Goal: Transaction & Acquisition: Purchase product/service

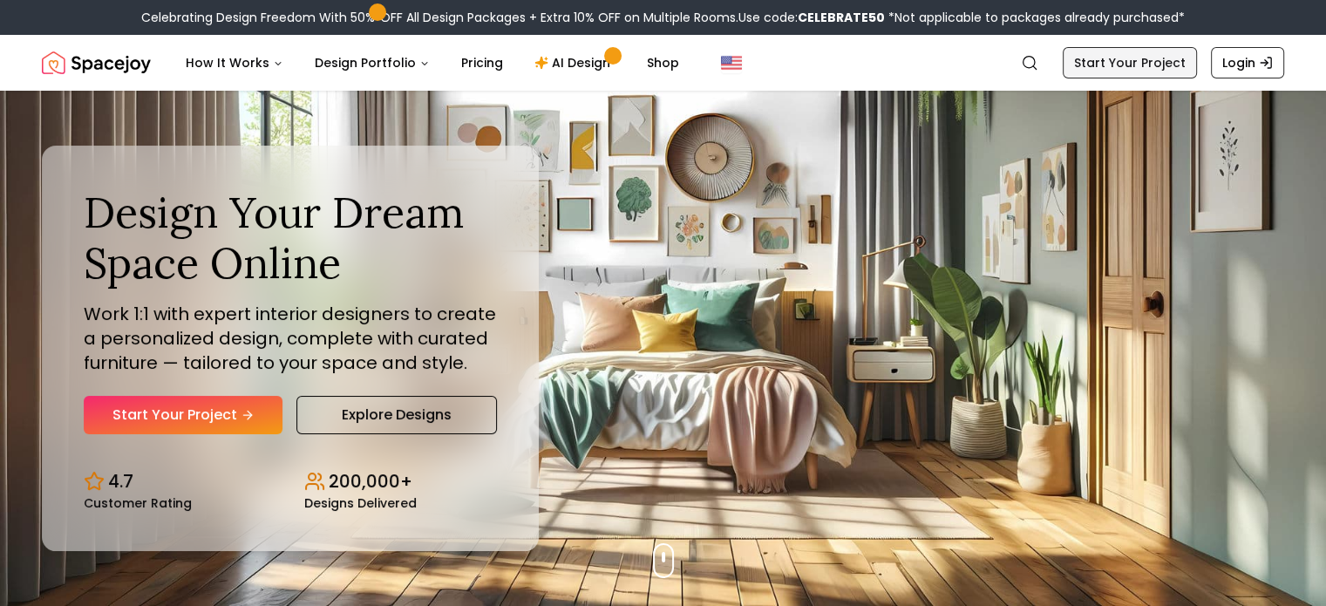
click at [759, 71] on link "Start Your Project" at bounding box center [1130, 62] width 134 height 31
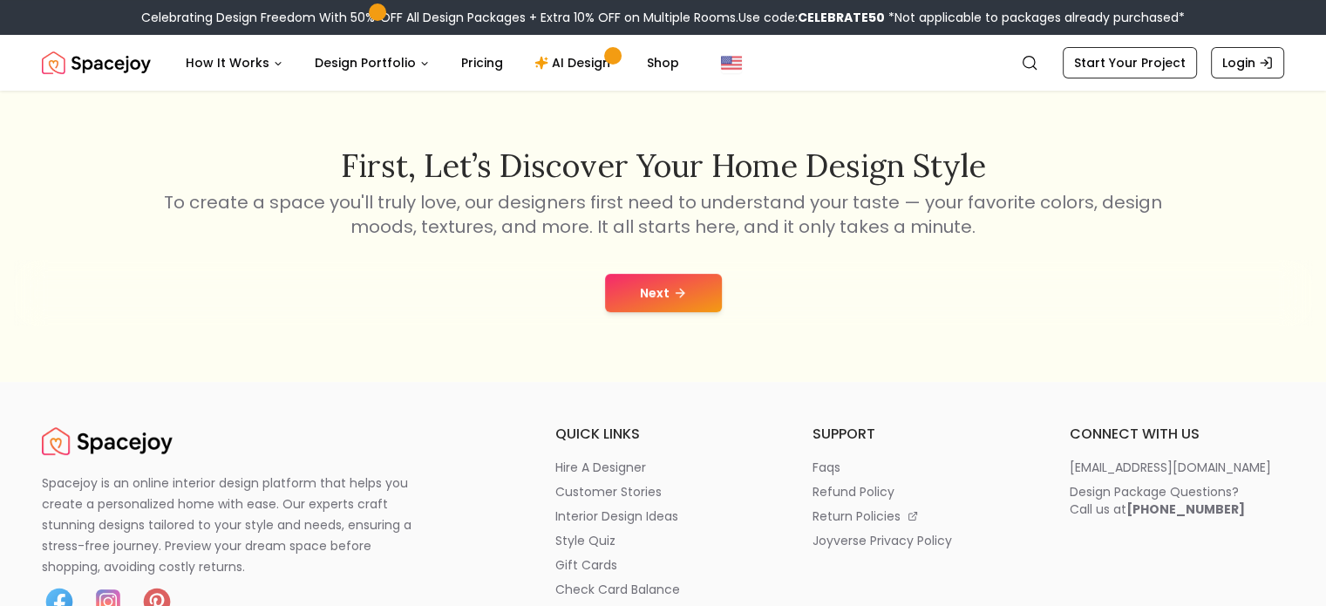
scroll to position [262, 0]
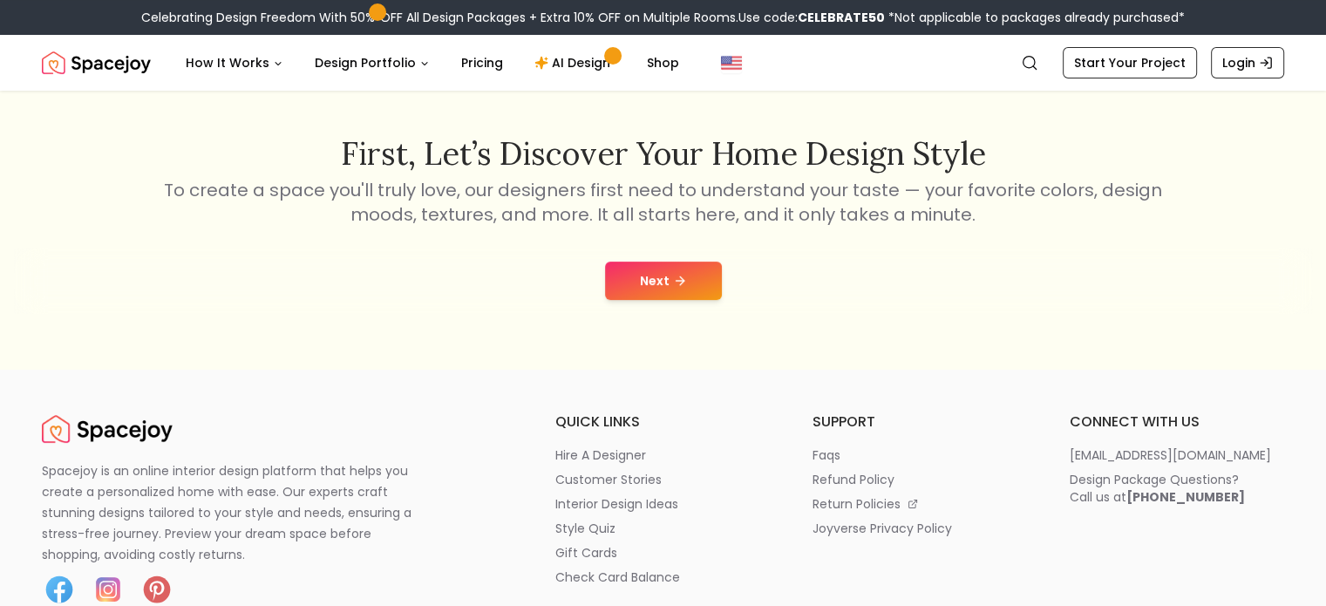
click at [655, 278] on button "Next" at bounding box center [663, 281] width 117 height 38
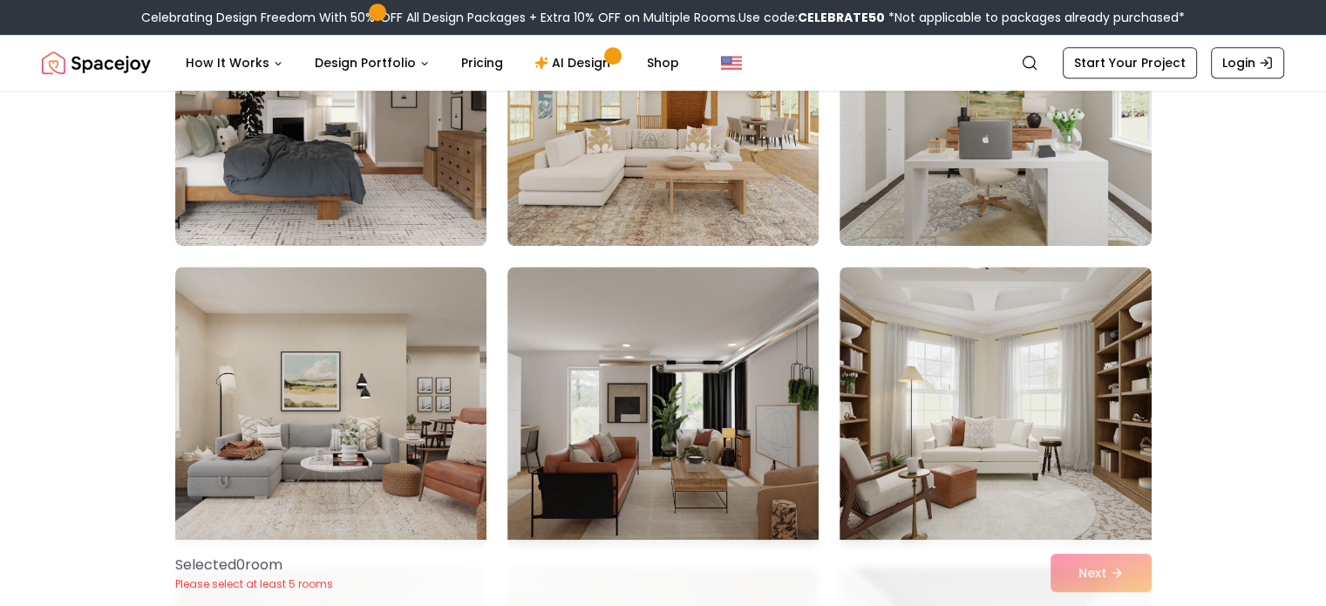
scroll to position [872, 0]
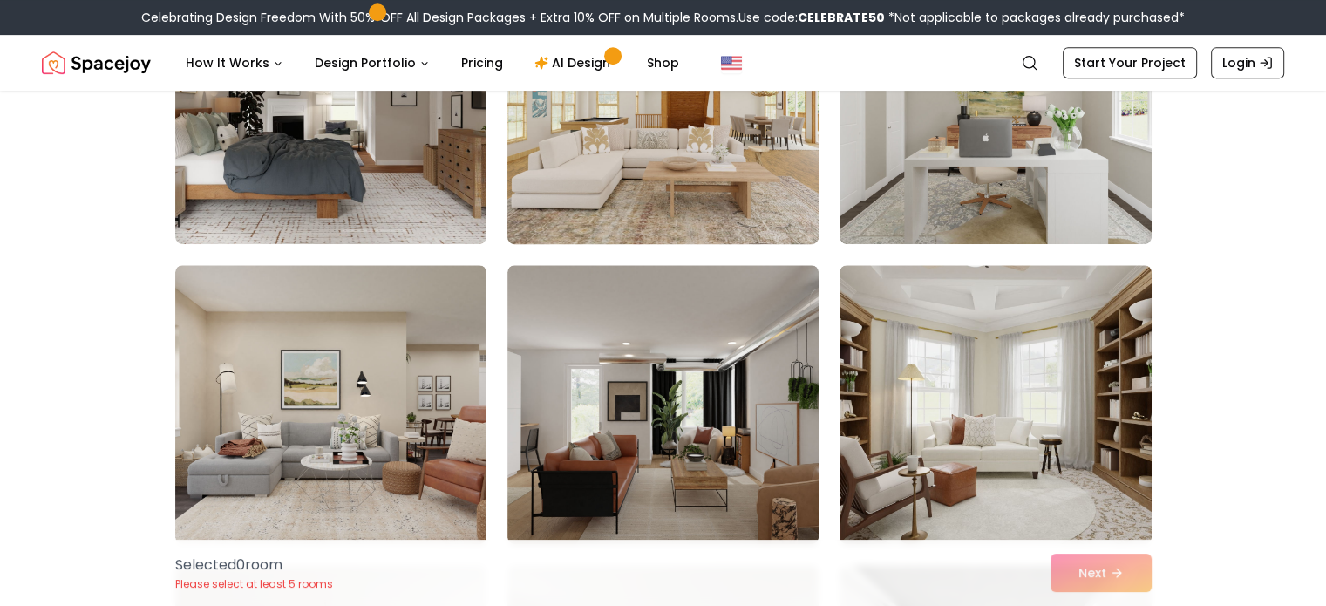
click at [616, 150] on img at bounding box center [663, 104] width 327 height 293
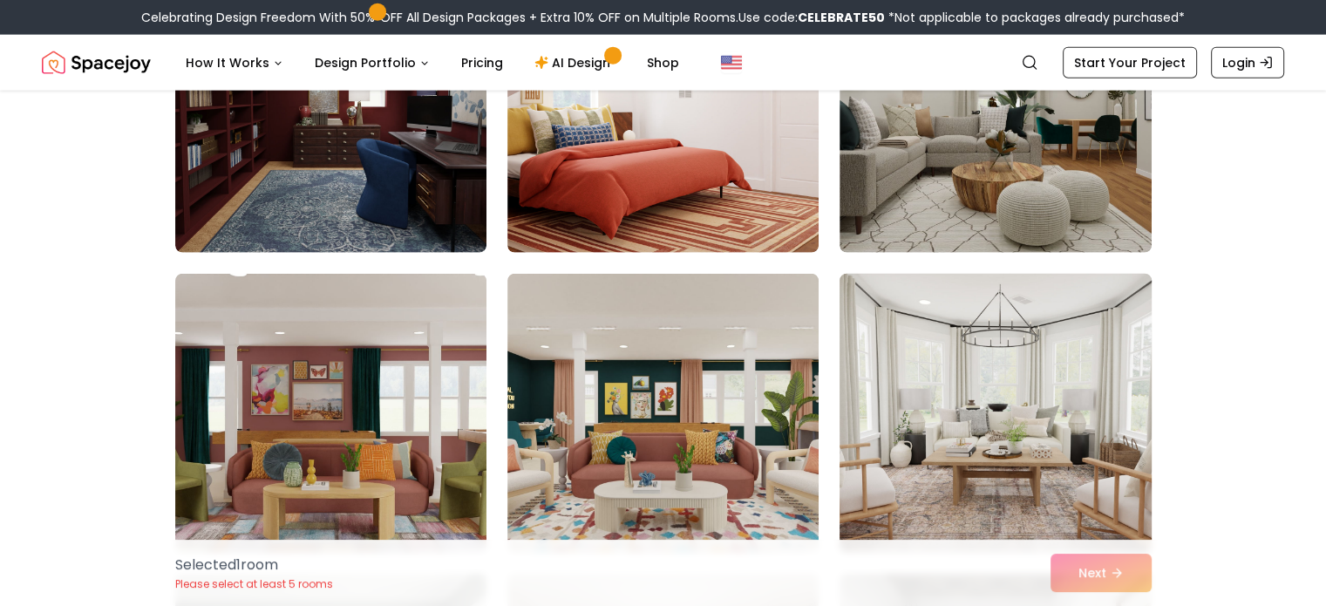
scroll to position [4272, 0]
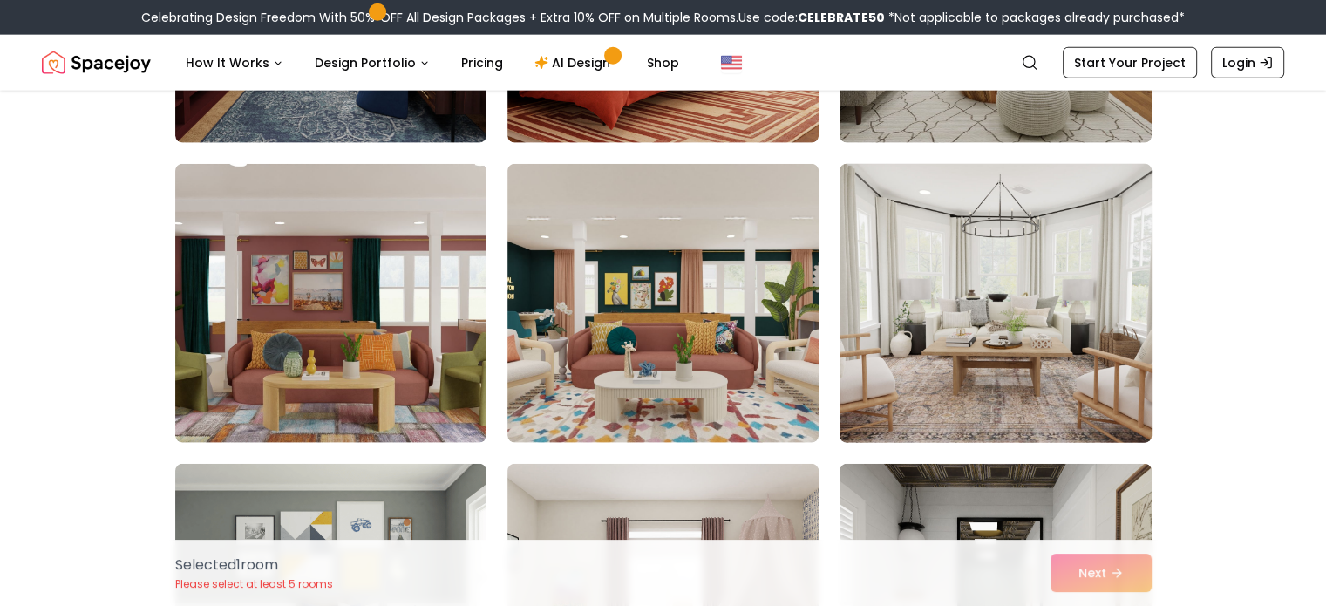
click at [759, 318] on img at bounding box center [995, 303] width 327 height 293
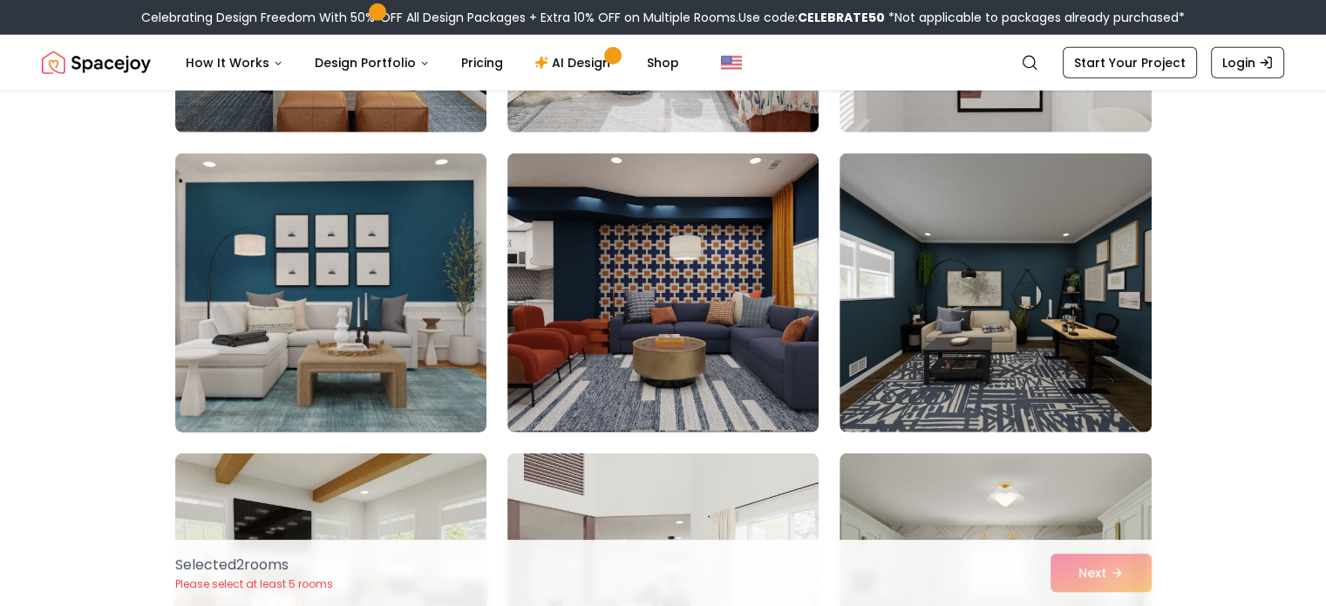
scroll to position [5231, 0]
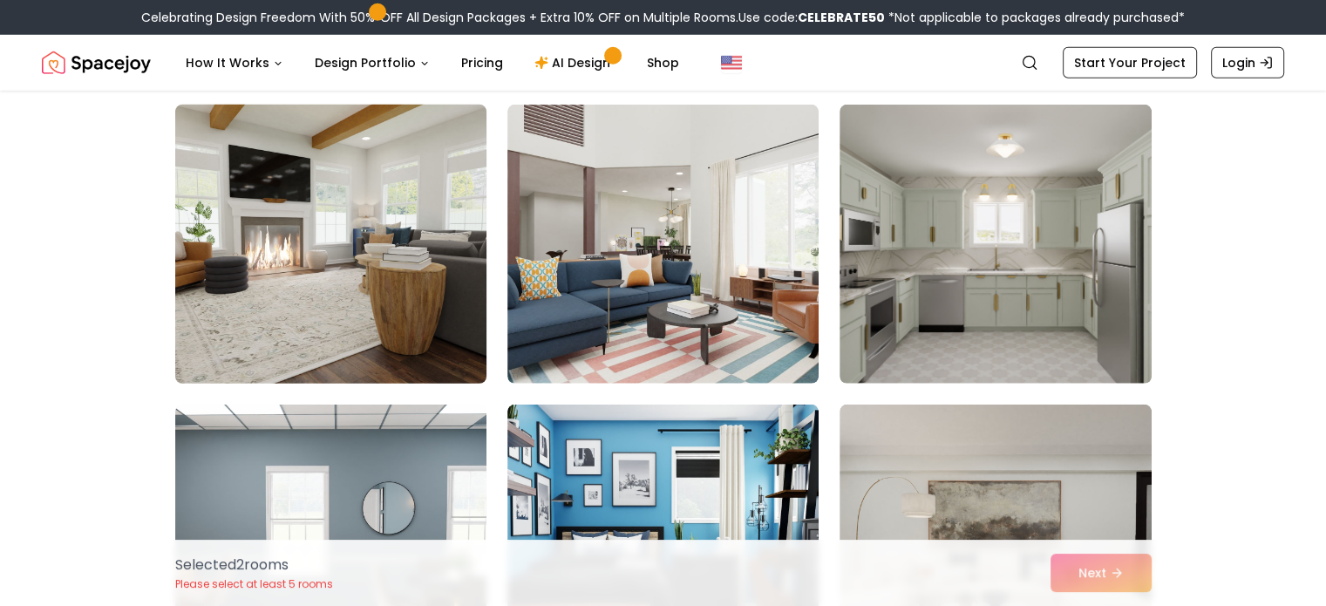
click at [265, 243] on img at bounding box center [330, 244] width 327 height 293
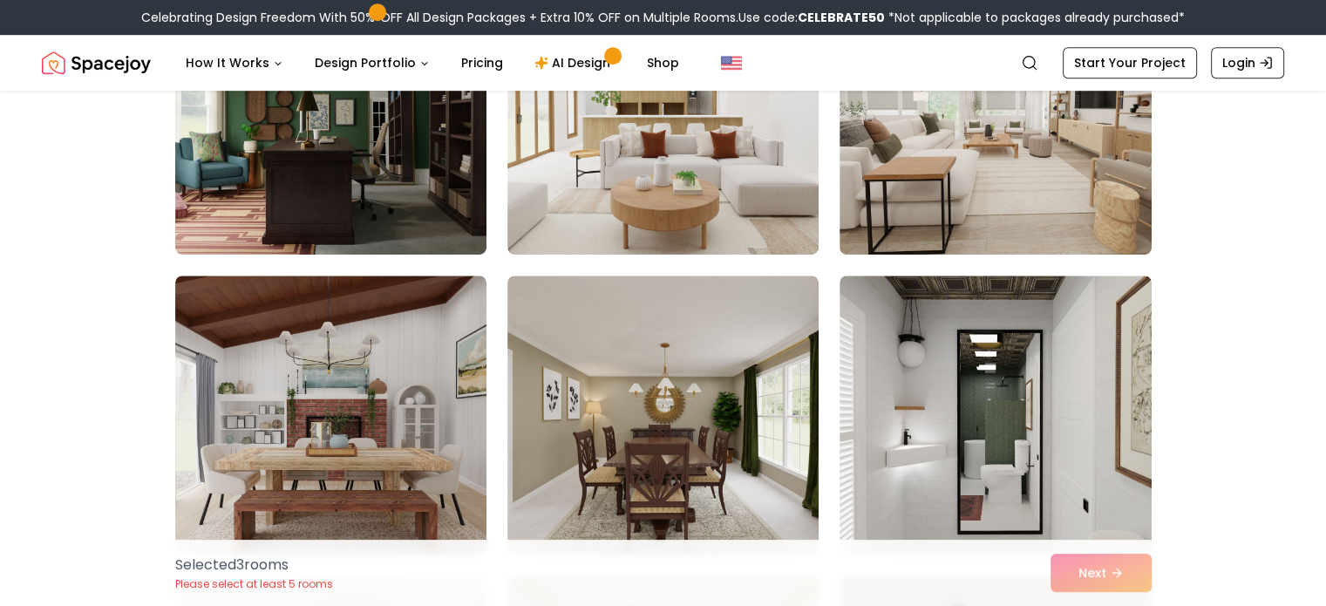
scroll to position [7847, 0]
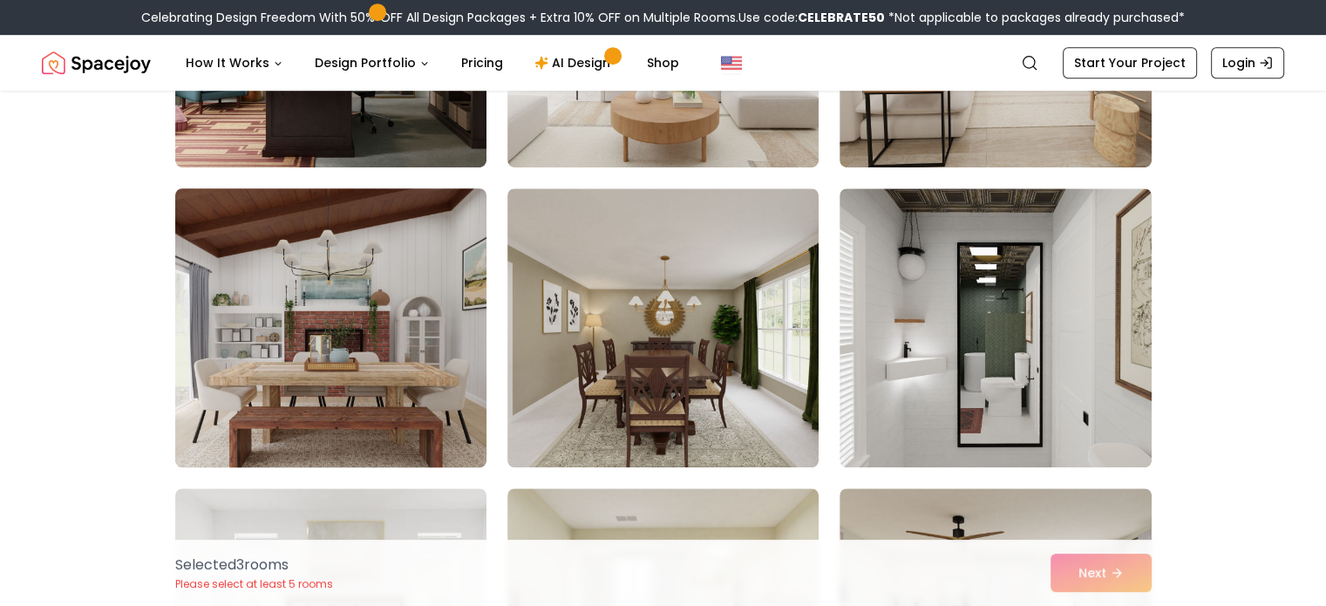
click at [251, 294] on img at bounding box center [330, 327] width 327 height 293
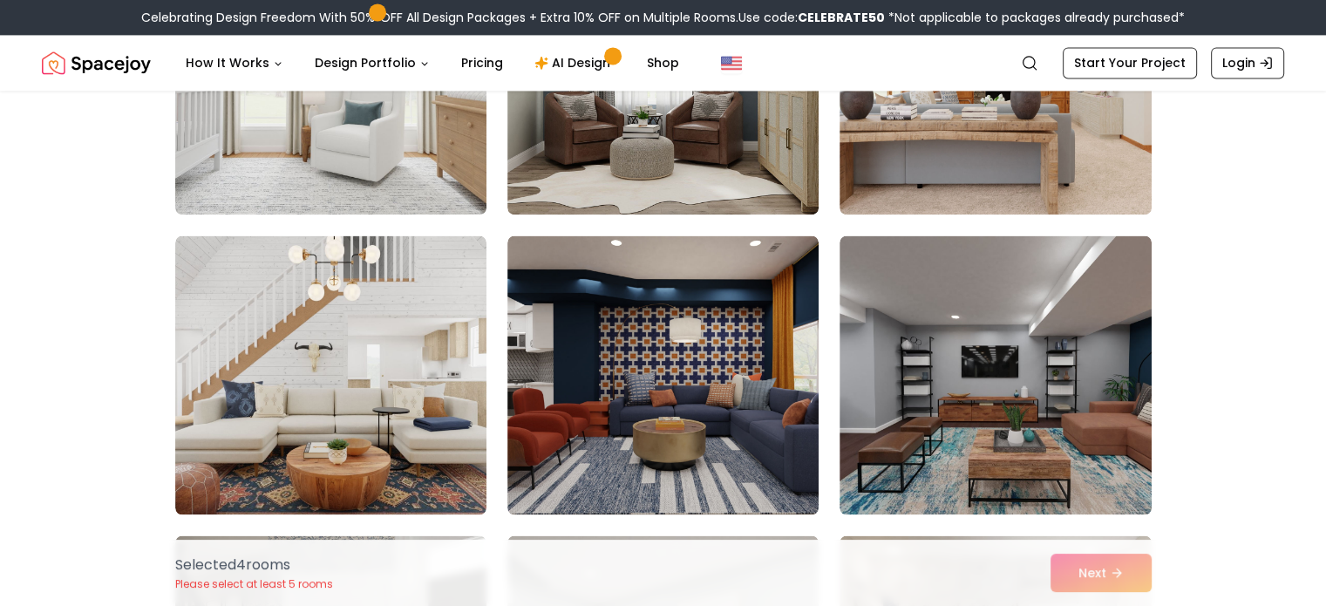
scroll to position [9329, 0]
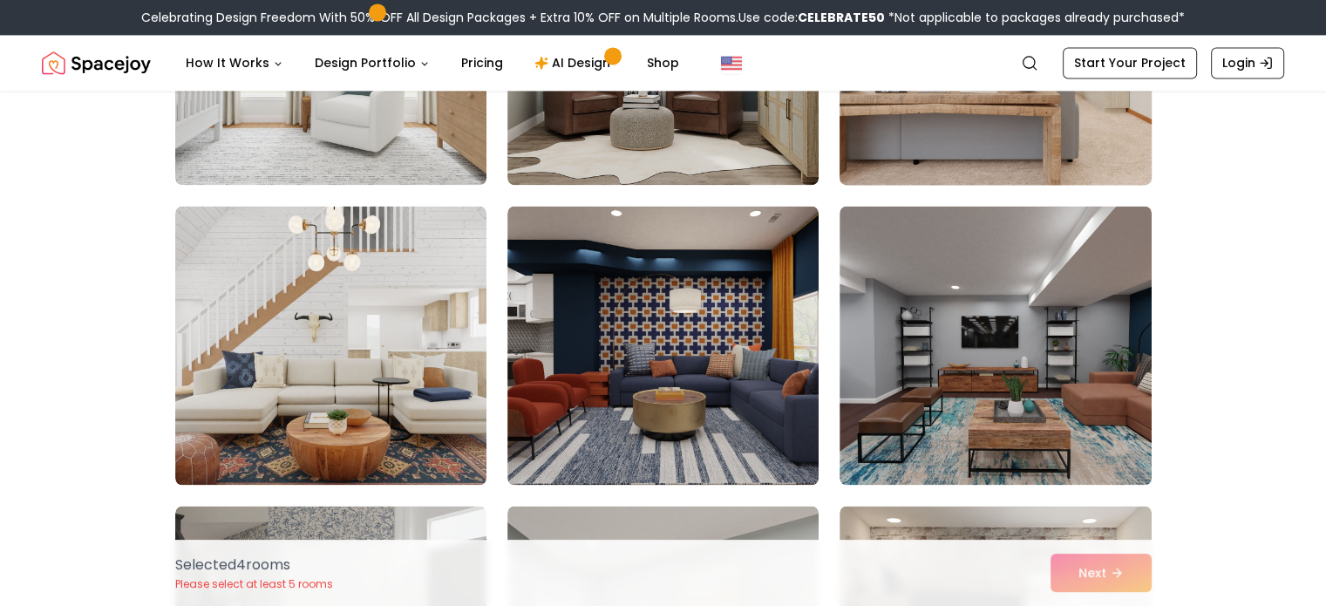
click at [759, 130] on img at bounding box center [995, 45] width 327 height 293
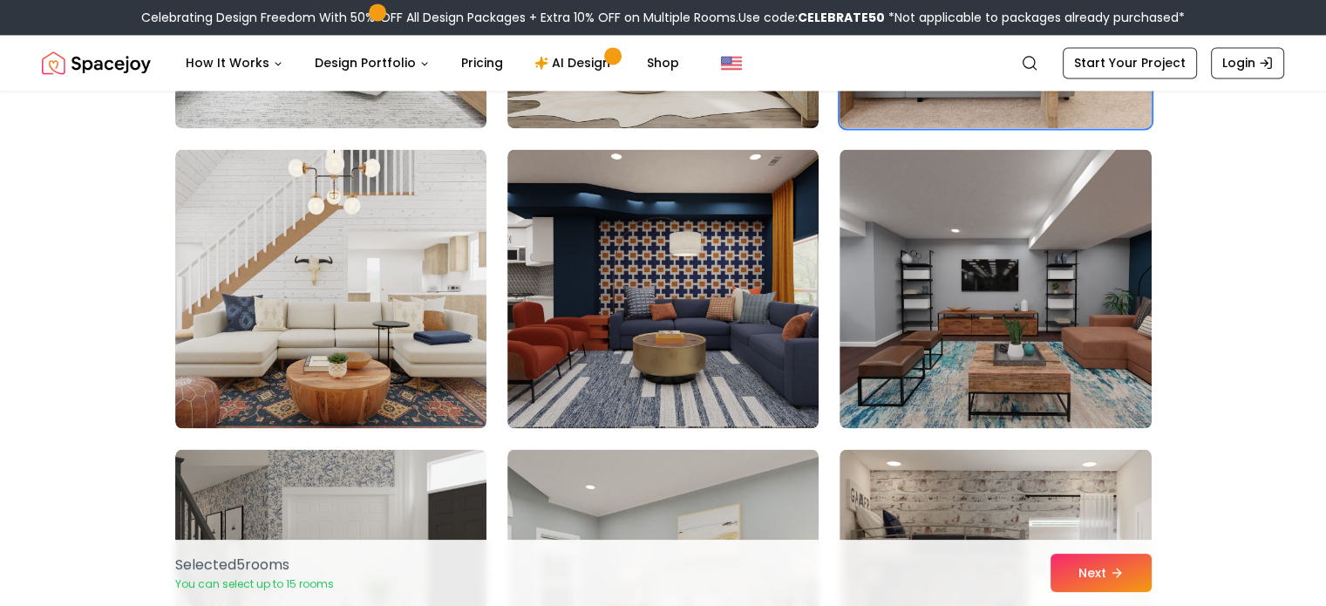
scroll to position [9416, 0]
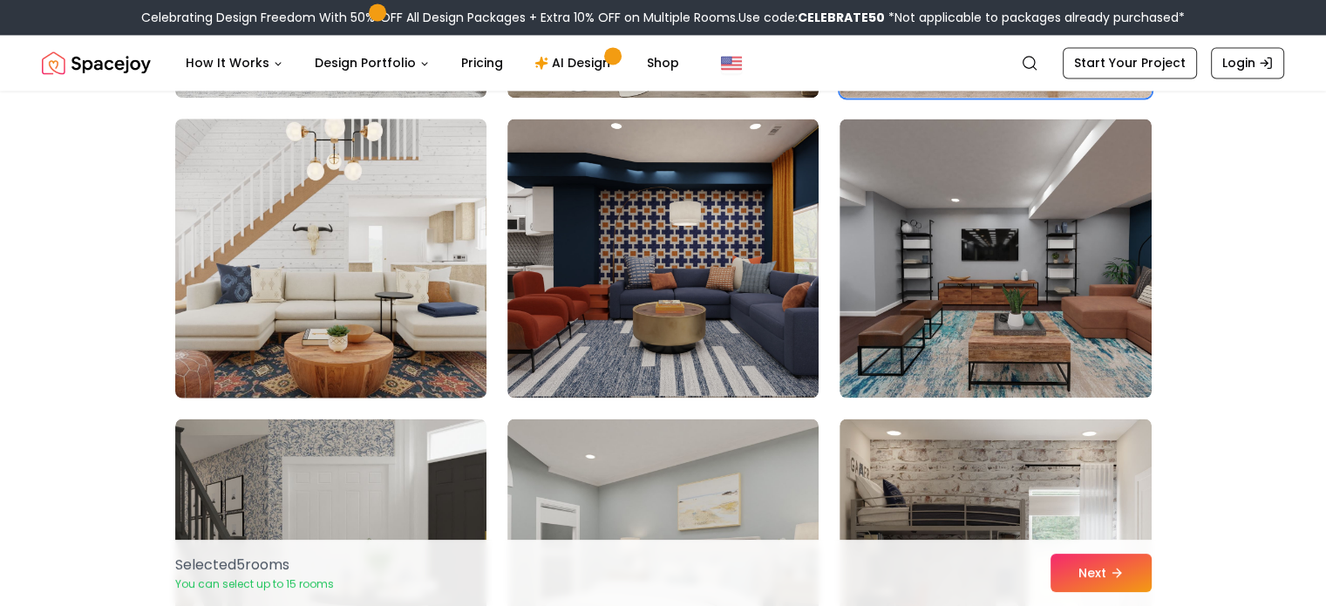
click at [276, 270] on img at bounding box center [330, 258] width 327 height 293
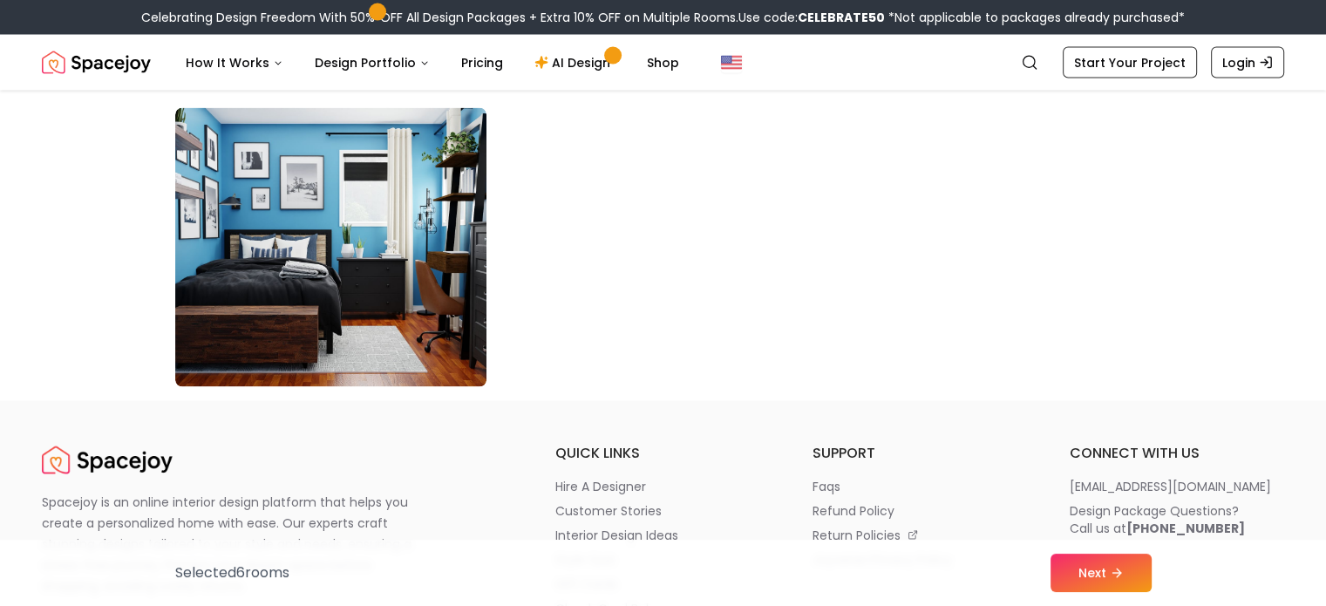
scroll to position [10114, 0]
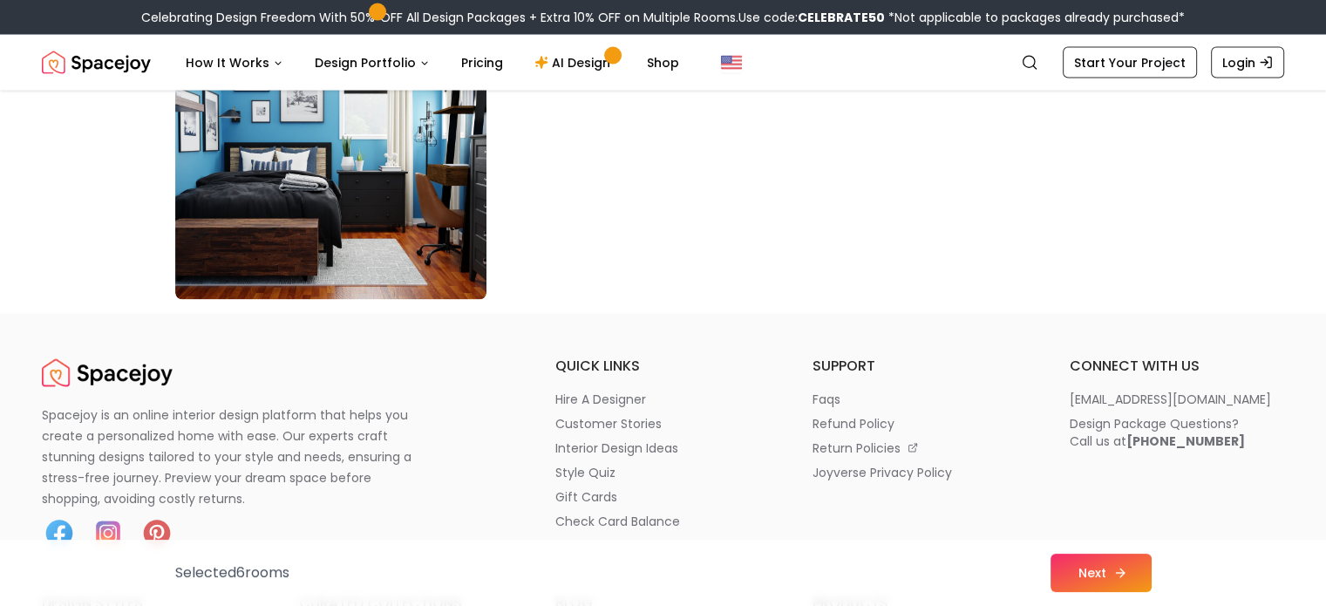
click at [759, 568] on button "Next" at bounding box center [1101, 573] width 101 height 38
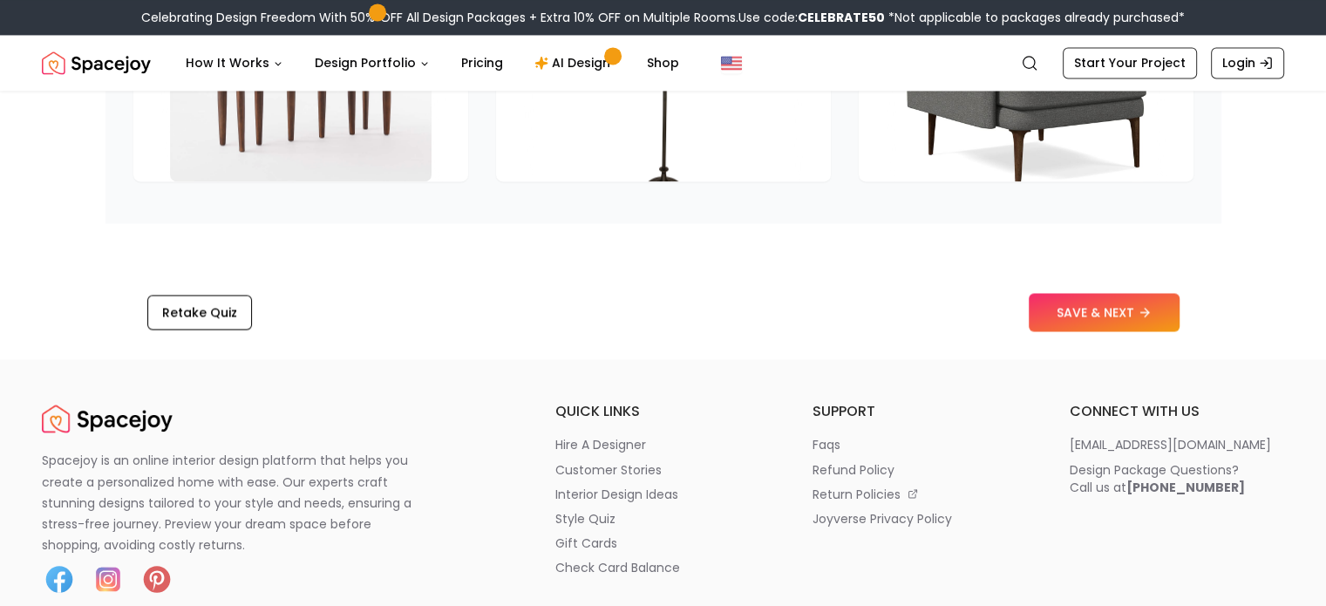
scroll to position [2877, 0]
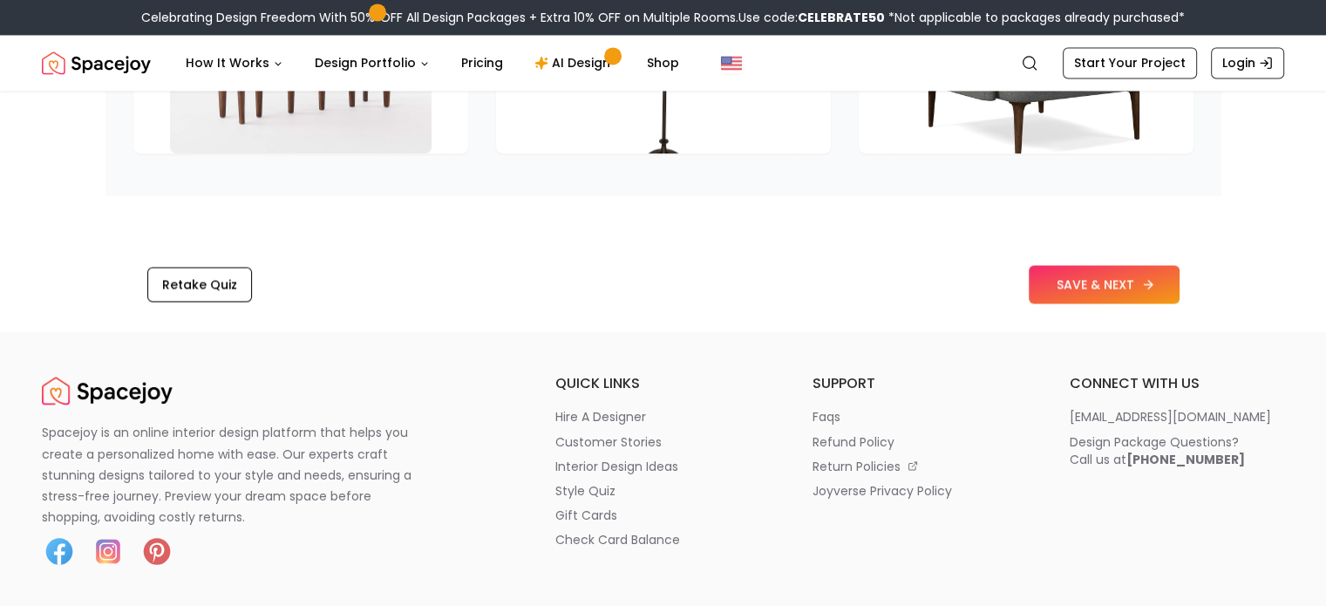
click at [1110, 287] on button "SAVE & NEXT" at bounding box center [1104, 284] width 151 height 38
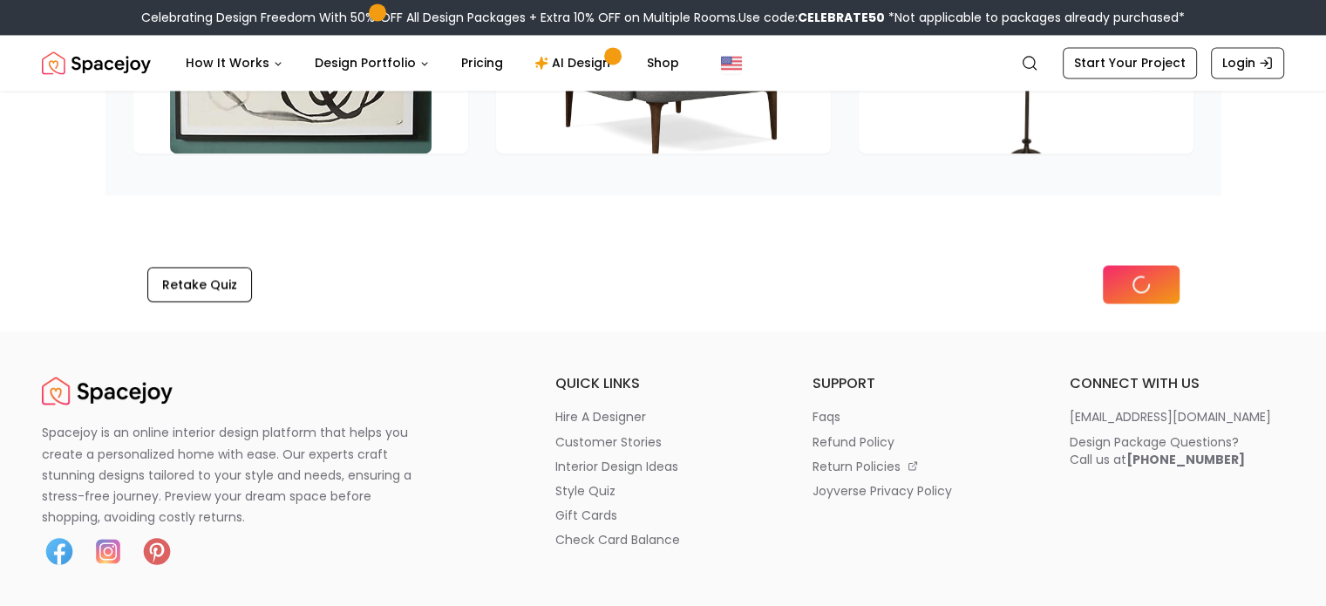
scroll to position [2640, 0]
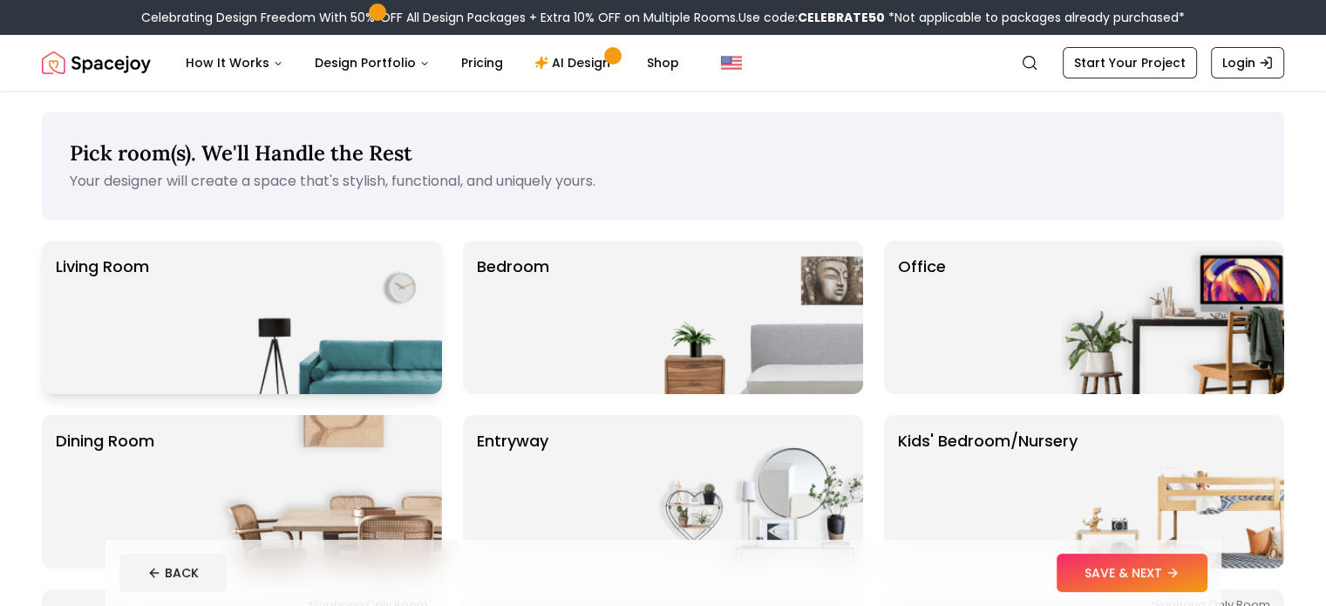
click at [307, 337] on img at bounding box center [330, 317] width 223 height 153
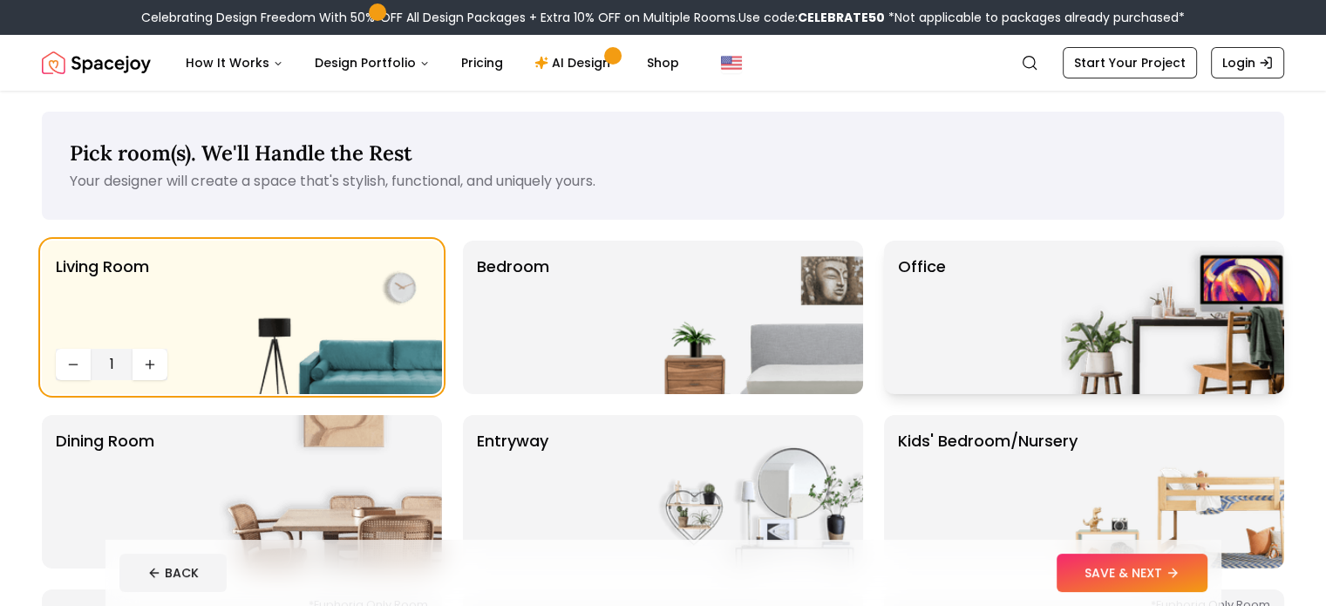
click at [952, 303] on div "Office" at bounding box center [1084, 317] width 400 height 153
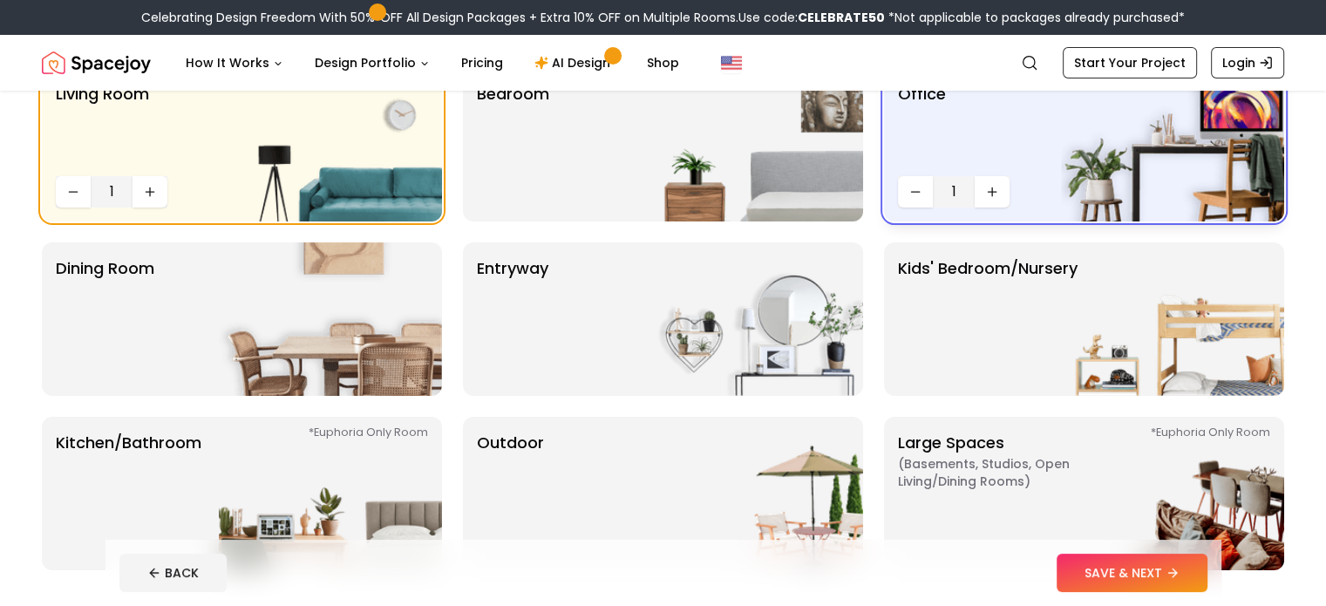
scroll to position [174, 0]
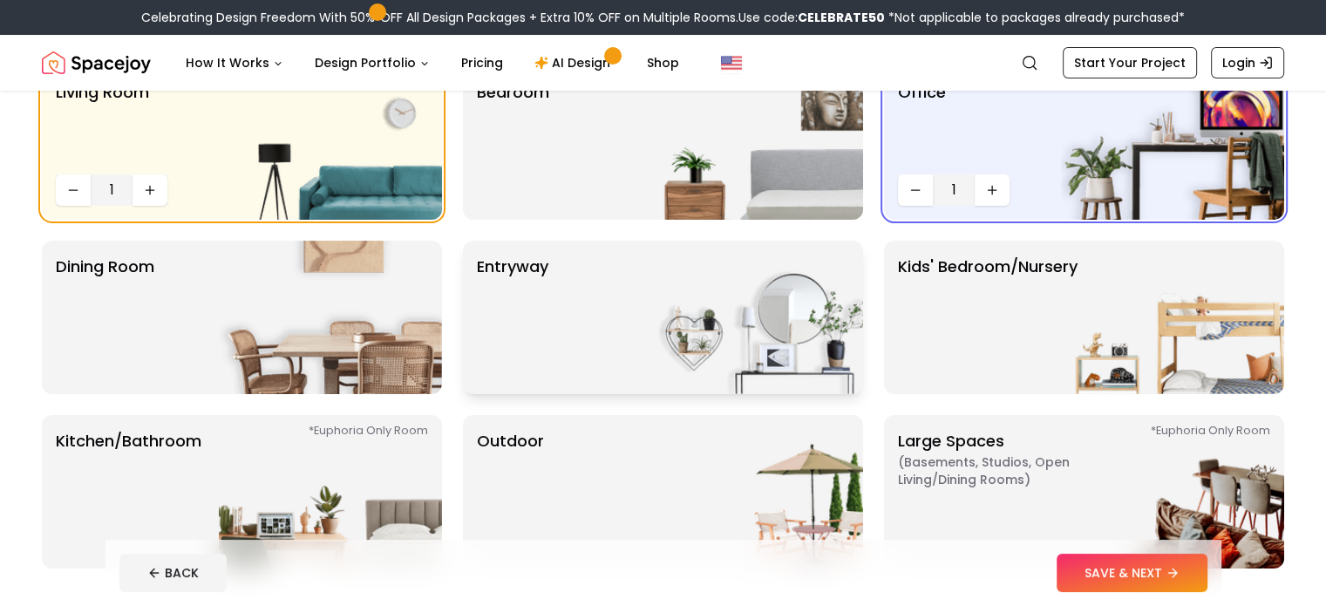
click at [566, 350] on div "entryway" at bounding box center [663, 317] width 400 height 153
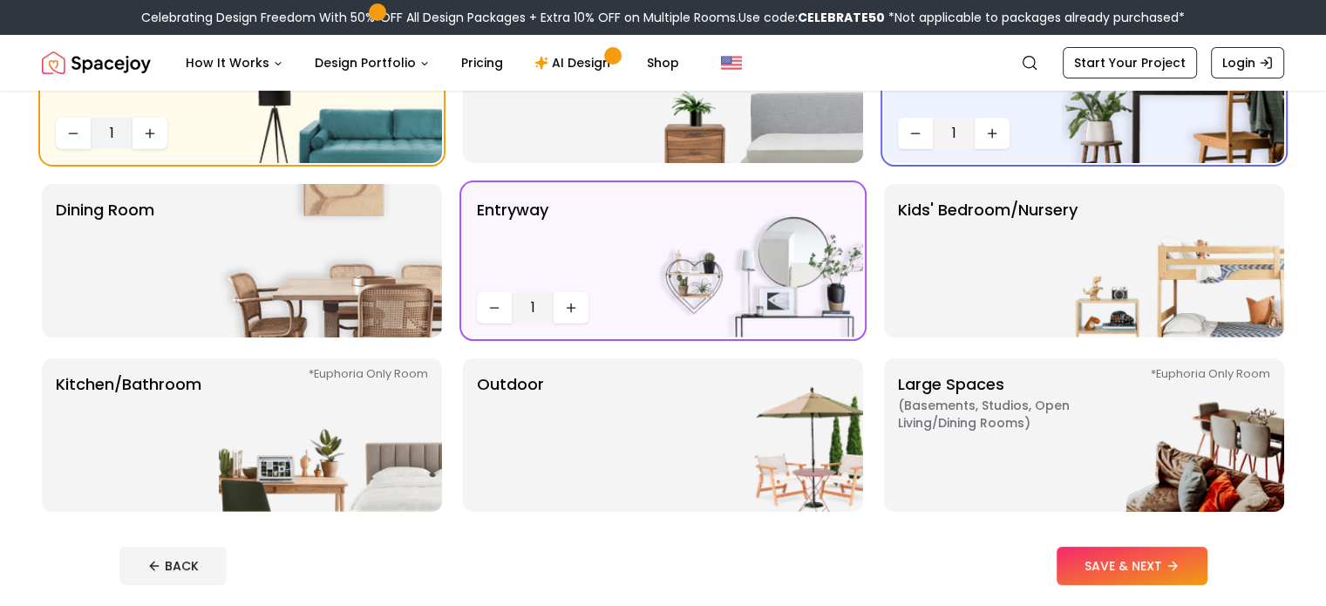
scroll to position [262, 0]
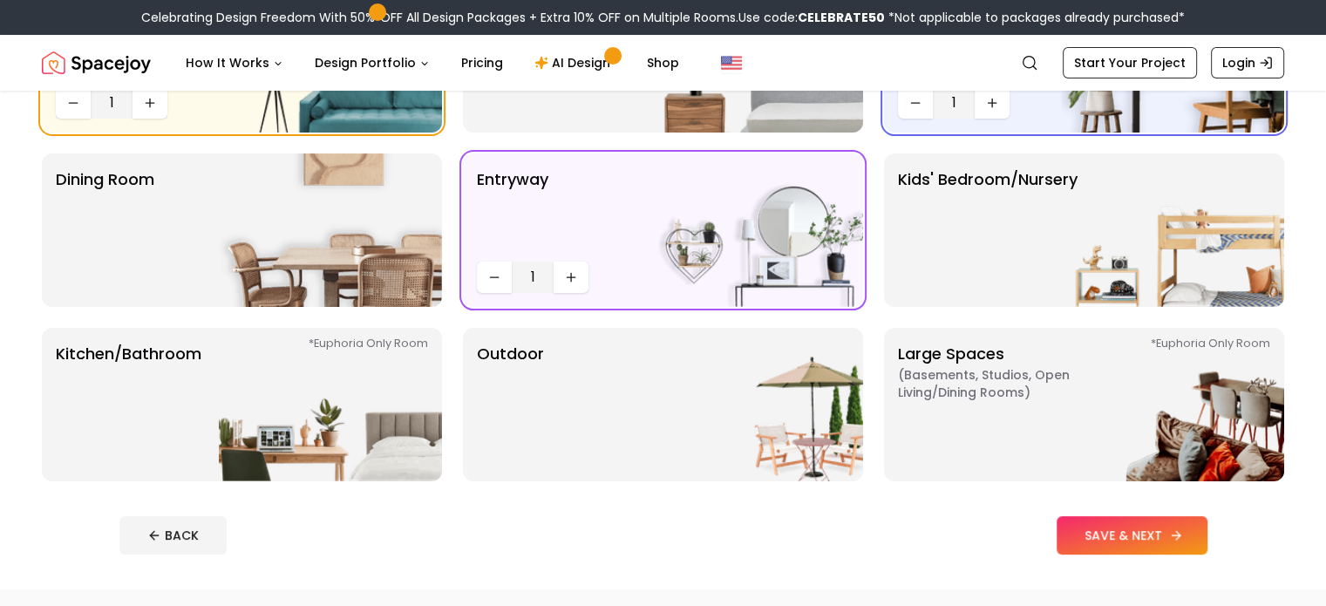
click at [1165, 540] on button "SAVE & NEXT" at bounding box center [1132, 535] width 151 height 38
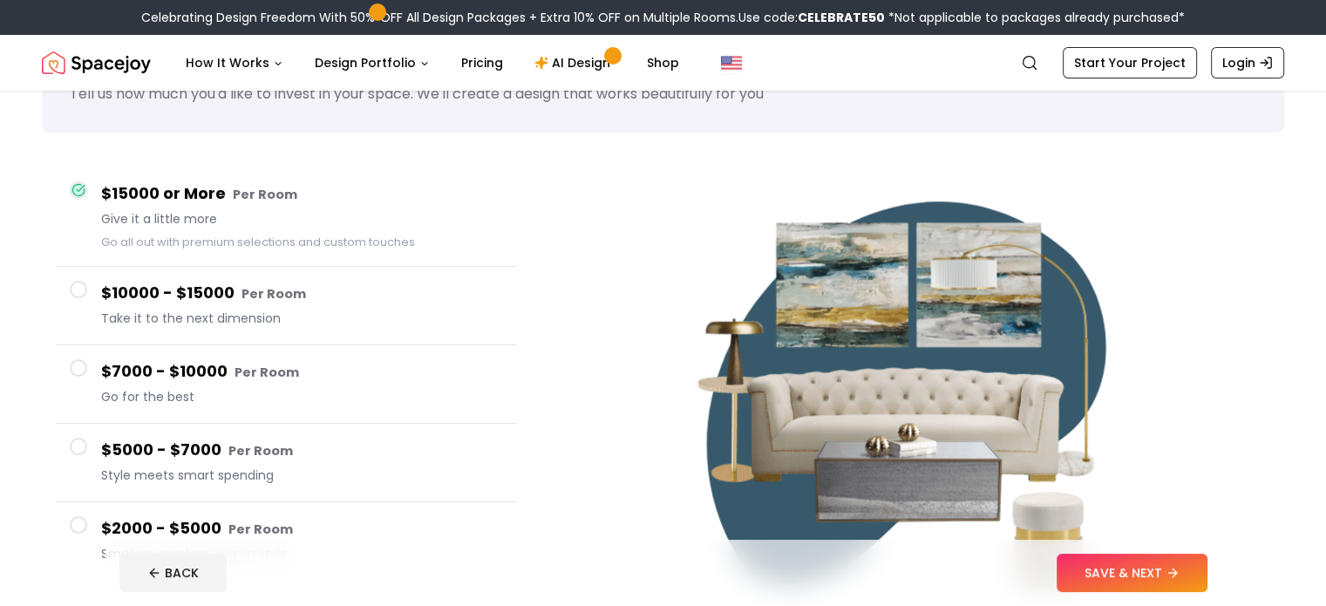
scroll to position [174, 0]
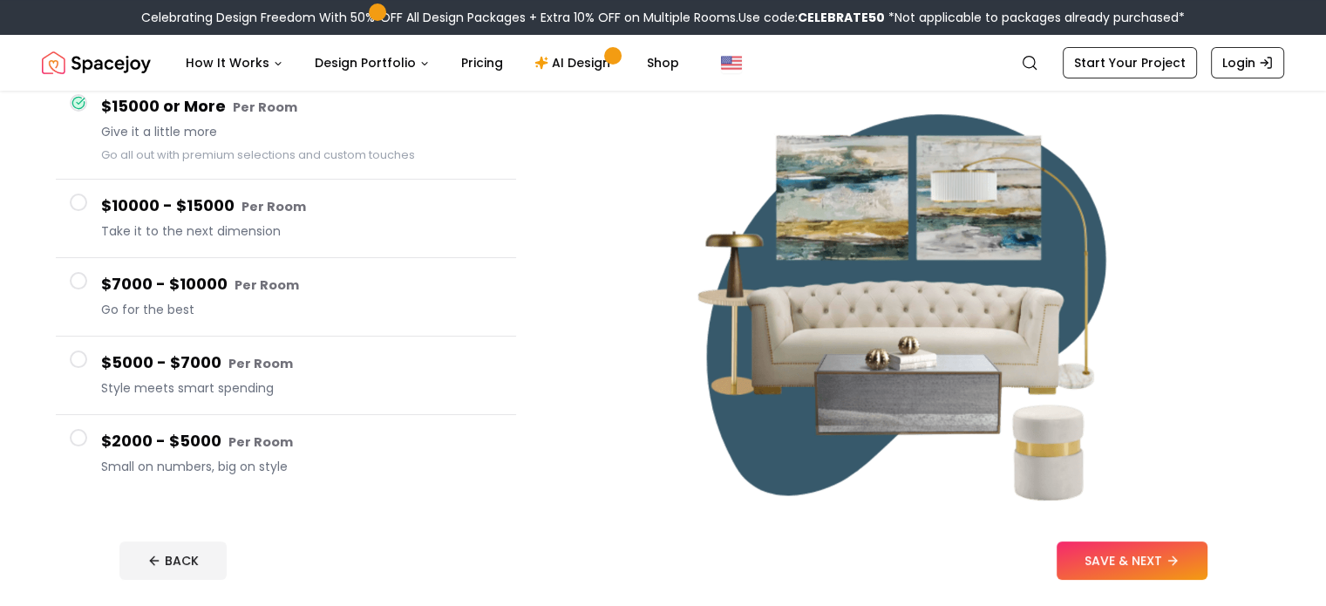
click at [77, 358] on span at bounding box center [78, 358] width 17 height 17
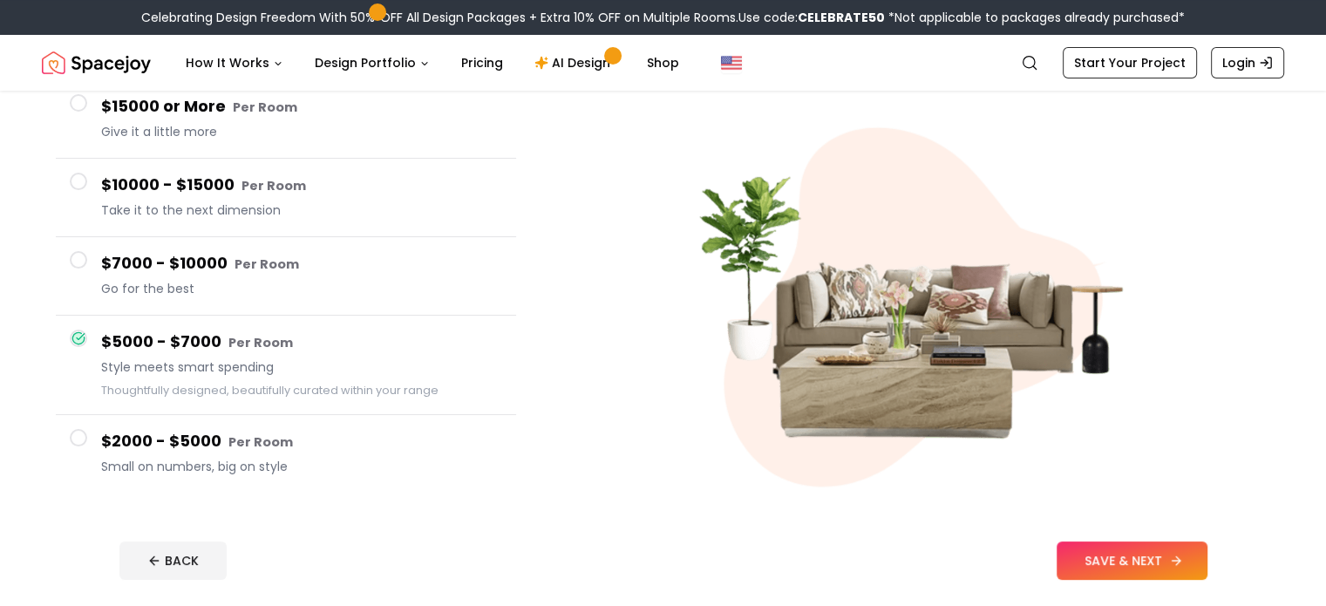
click at [1175, 547] on button "SAVE & NEXT" at bounding box center [1132, 560] width 151 height 38
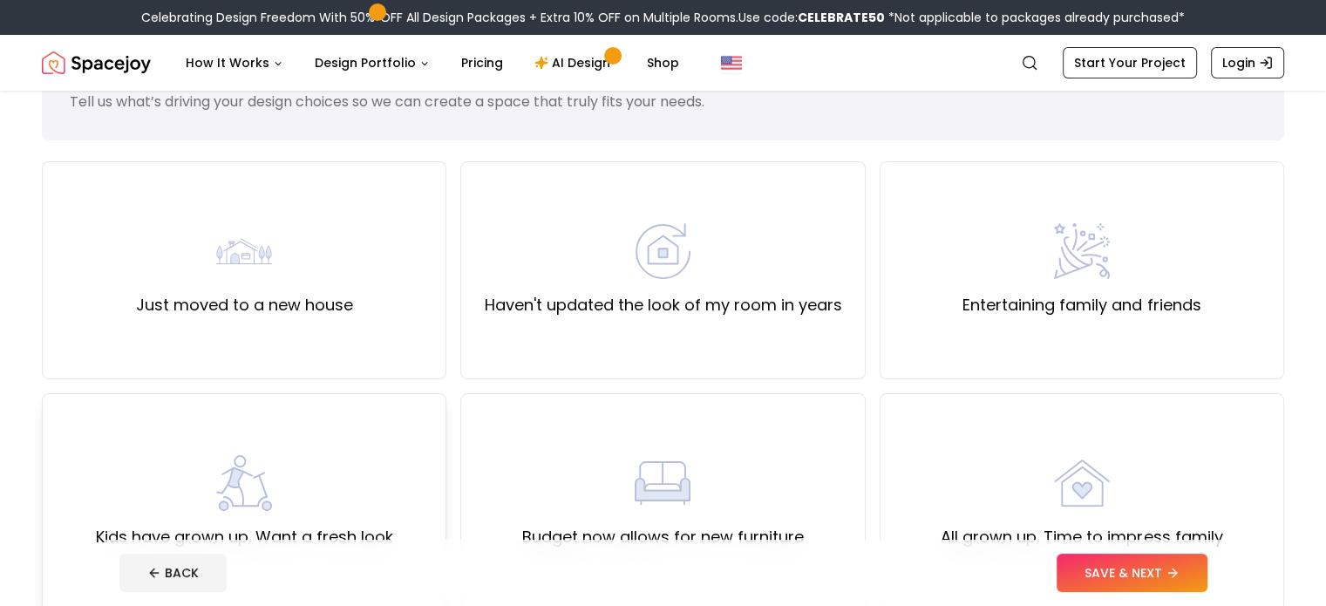
scroll to position [174, 0]
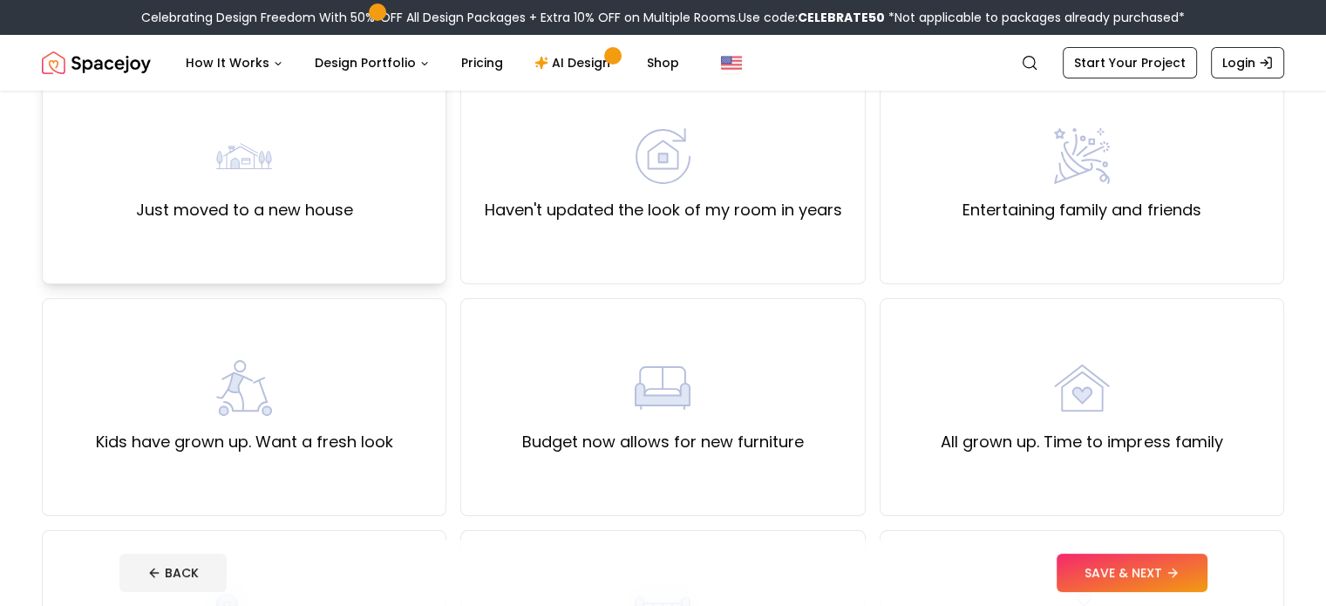
click at [207, 175] on div "Just moved to a new house" at bounding box center [244, 175] width 217 height 94
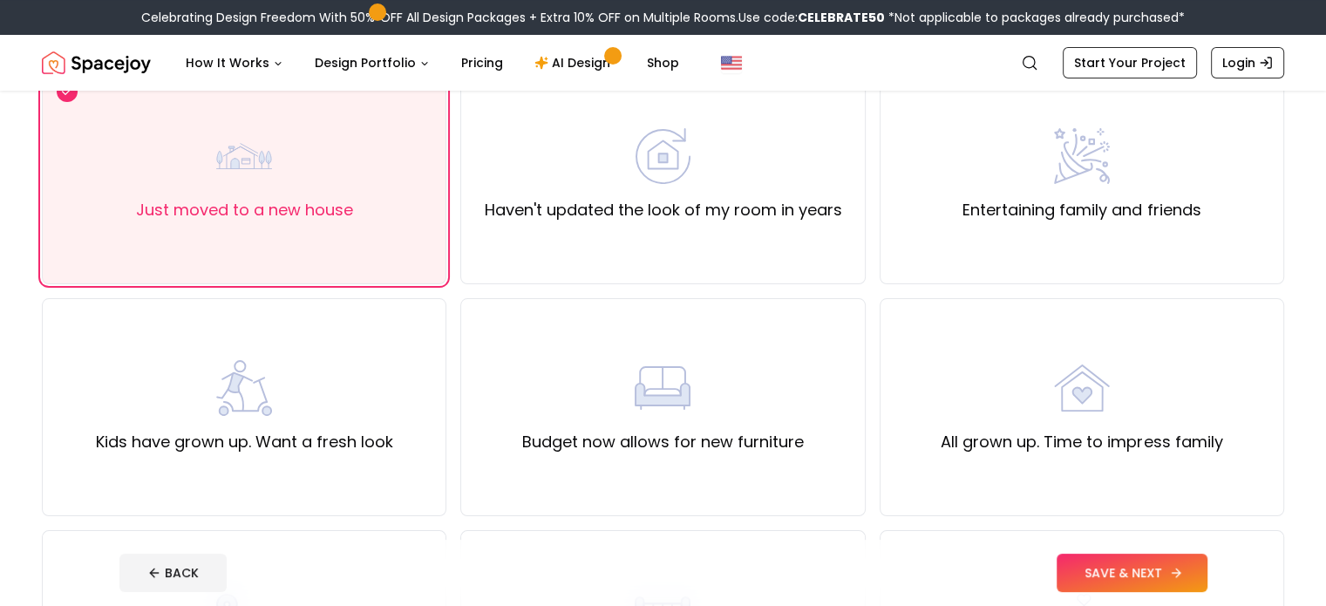
click at [1169, 569] on button "SAVE & NEXT" at bounding box center [1132, 573] width 151 height 38
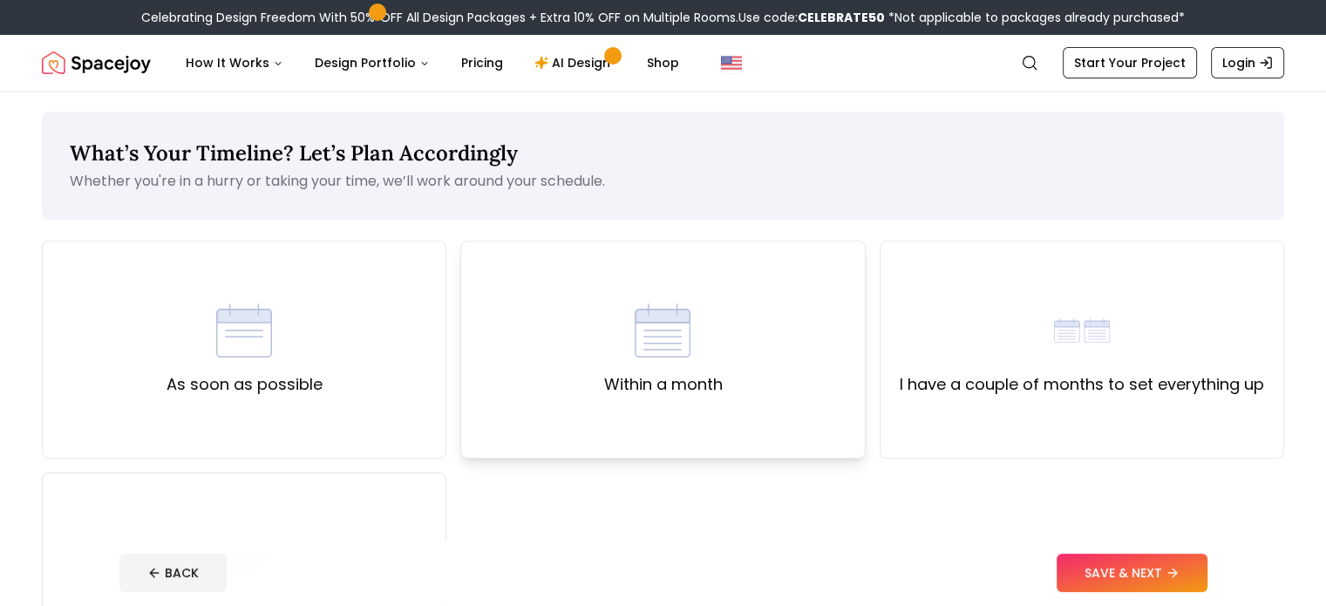
click at [659, 347] on img at bounding box center [663, 331] width 56 height 56
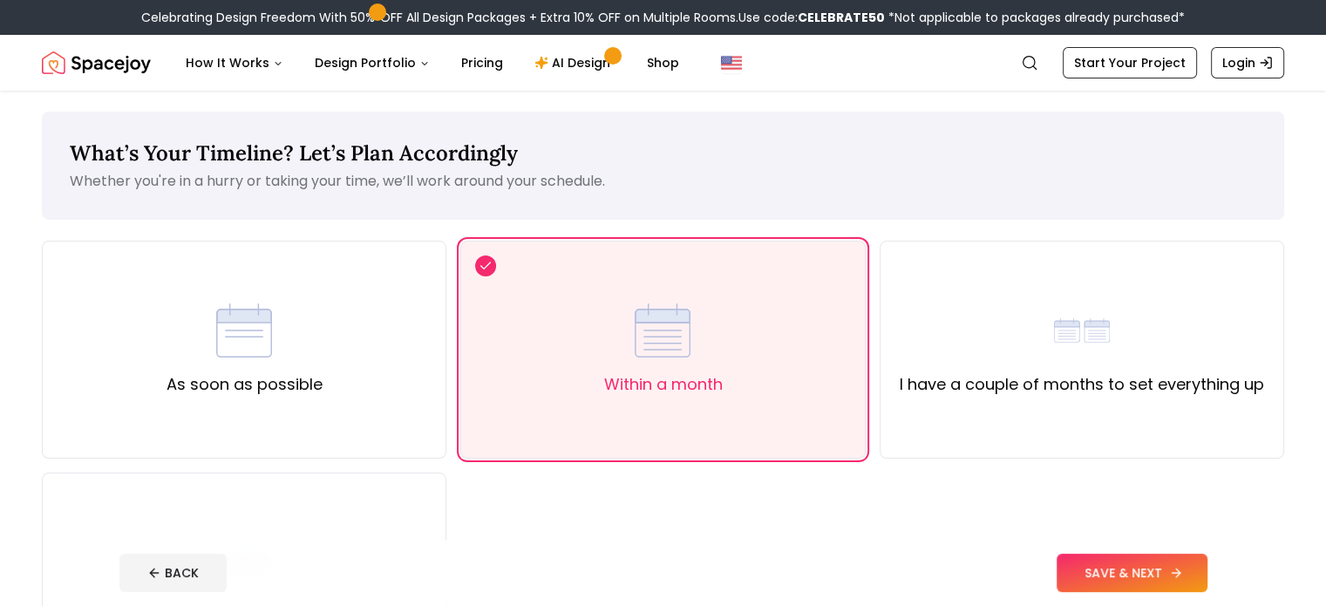
click at [1208, 572] on button "SAVE & NEXT" at bounding box center [1132, 573] width 151 height 38
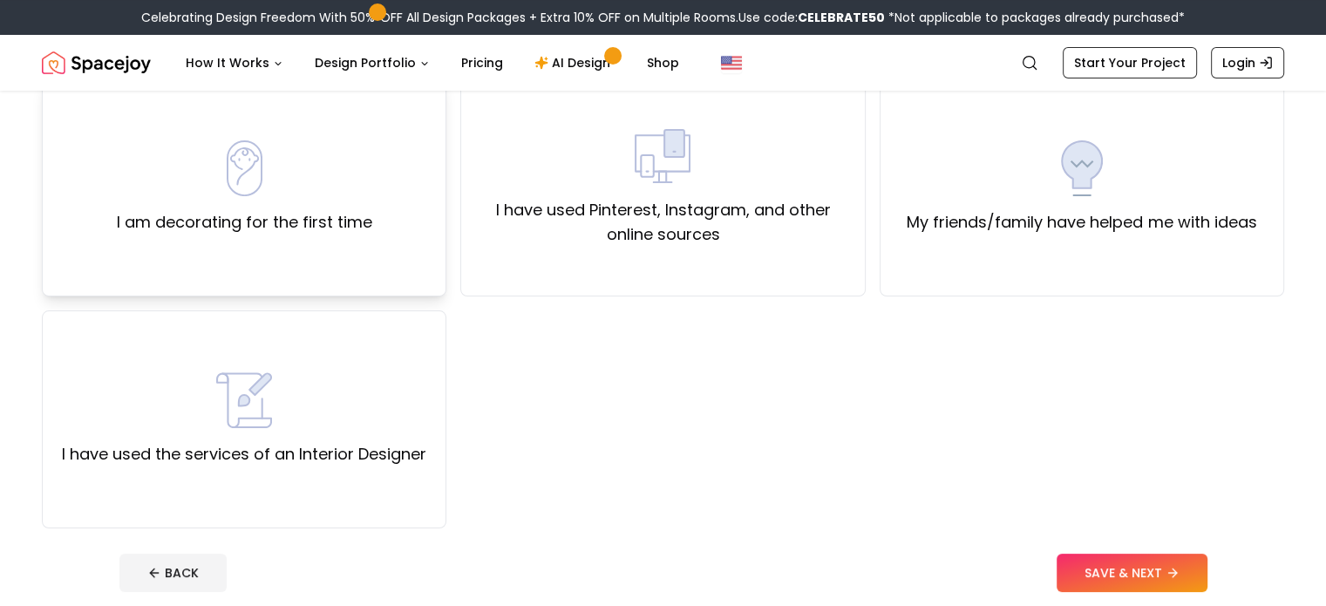
scroll to position [87, 0]
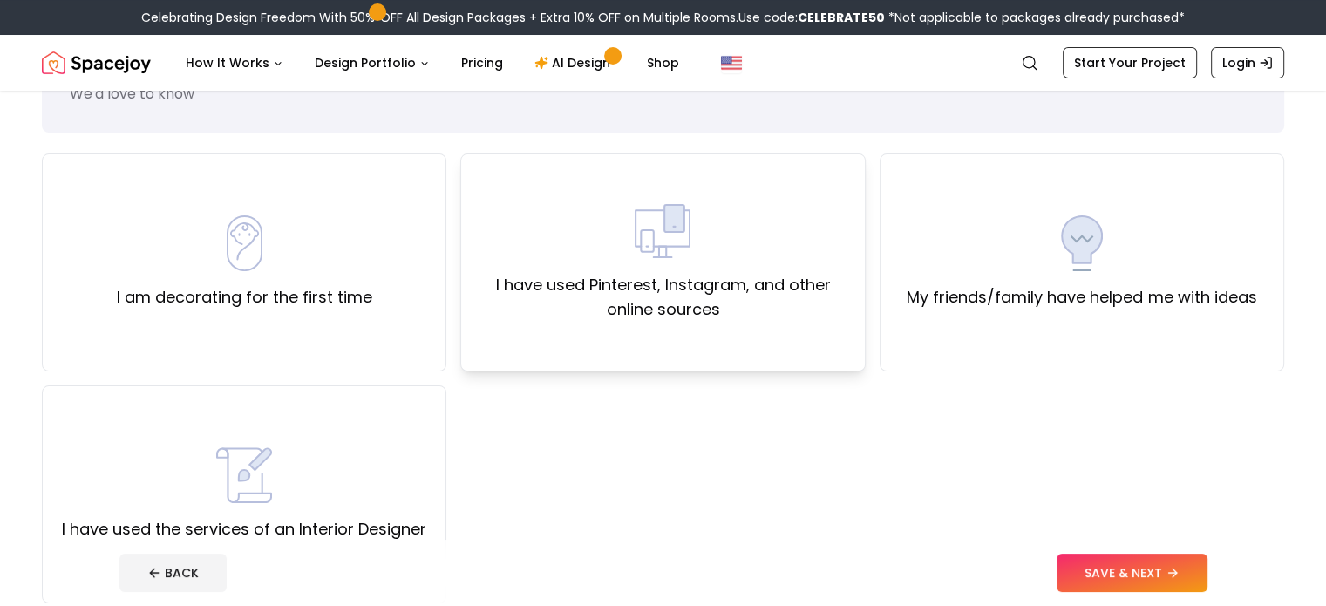
click at [685, 240] on img at bounding box center [663, 231] width 56 height 56
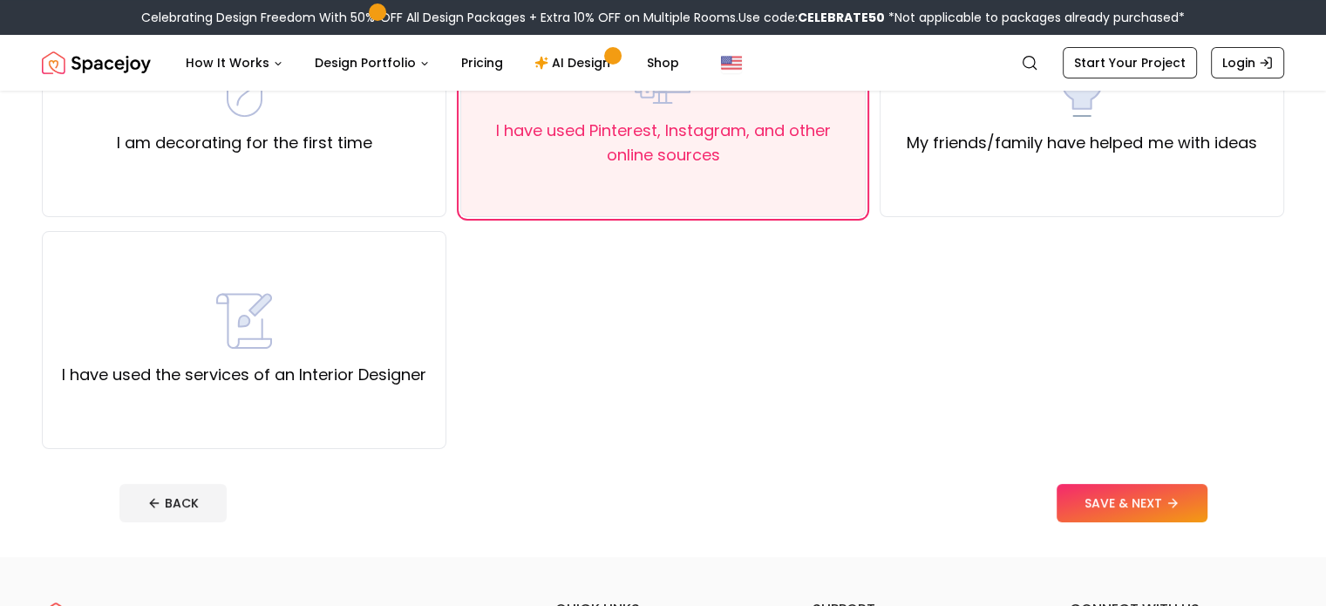
scroll to position [349, 0]
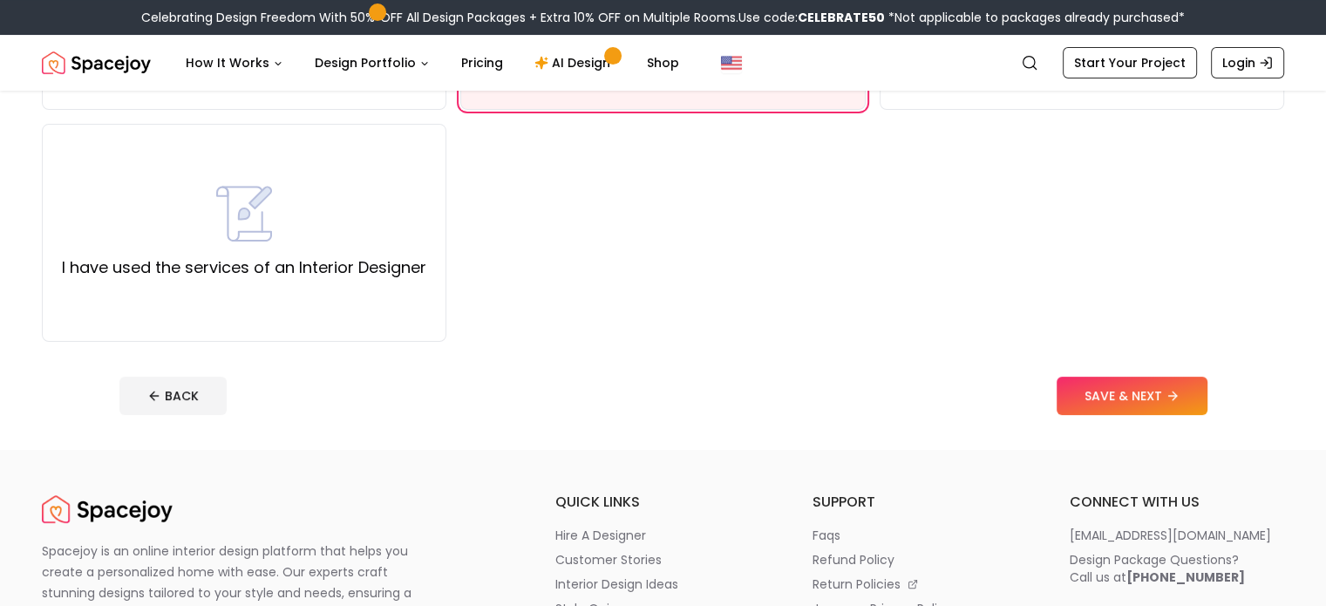
click at [1208, 391] on button "SAVE & NEXT" at bounding box center [1132, 396] width 151 height 38
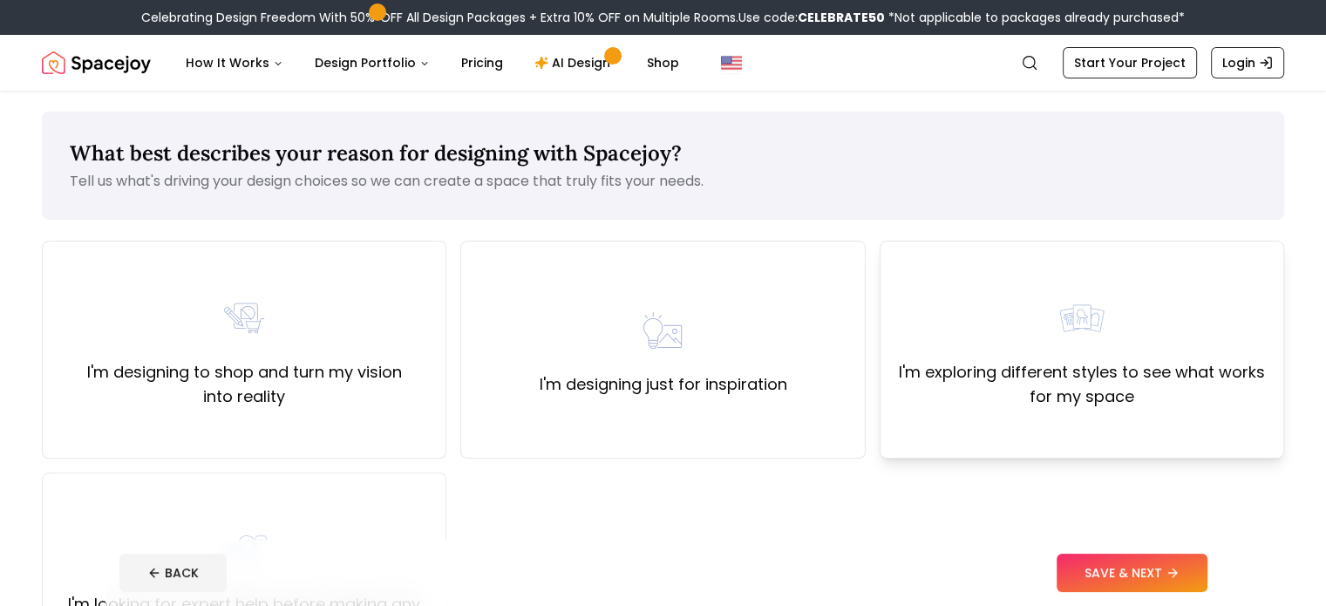
click at [1054, 375] on label "I'm exploring different styles to see what works for my space" at bounding box center [1082, 384] width 375 height 49
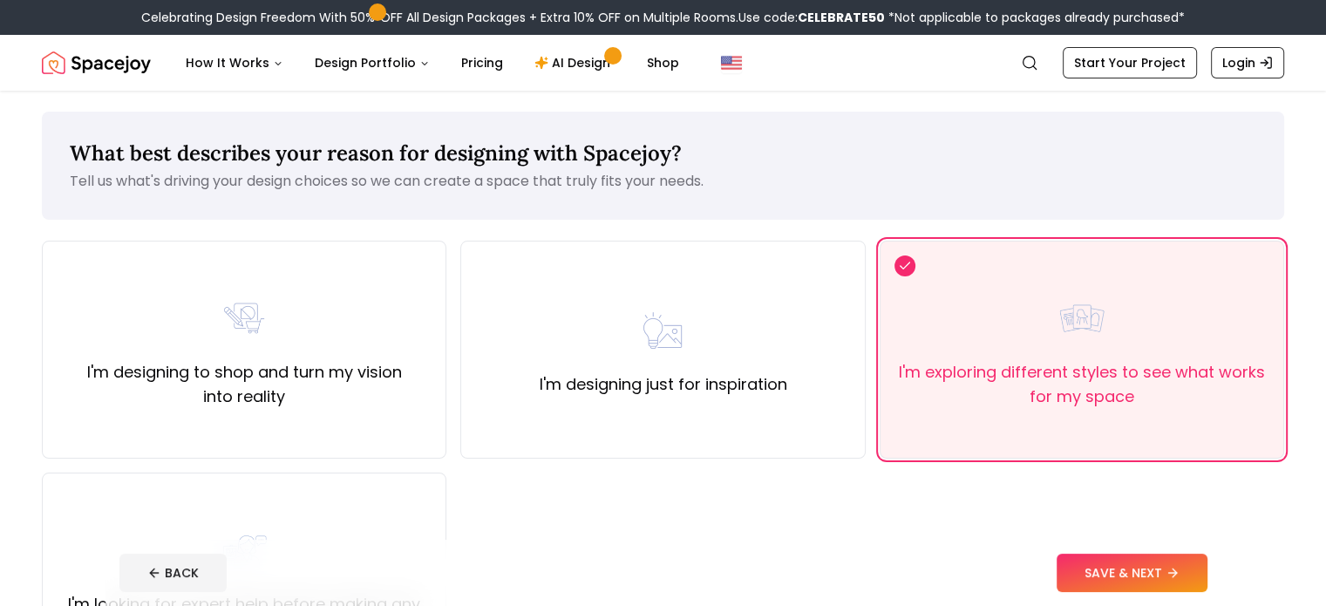
click at [1194, 565] on button "SAVE & NEXT" at bounding box center [1132, 573] width 151 height 38
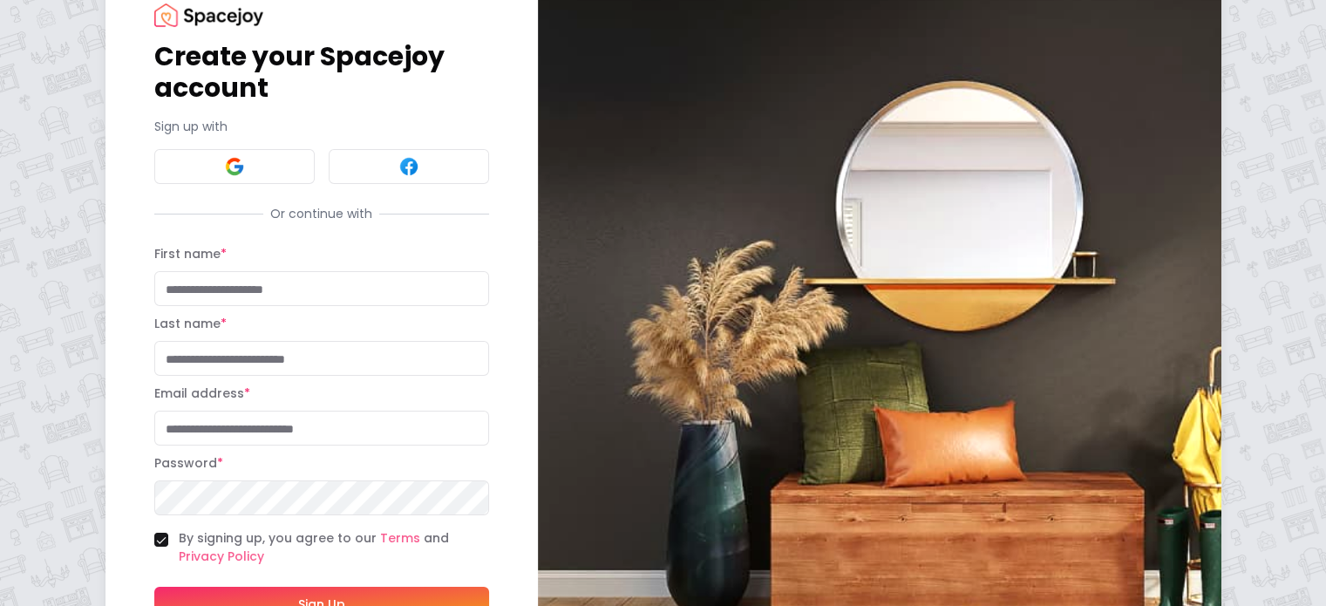
scroll to position [87, 0]
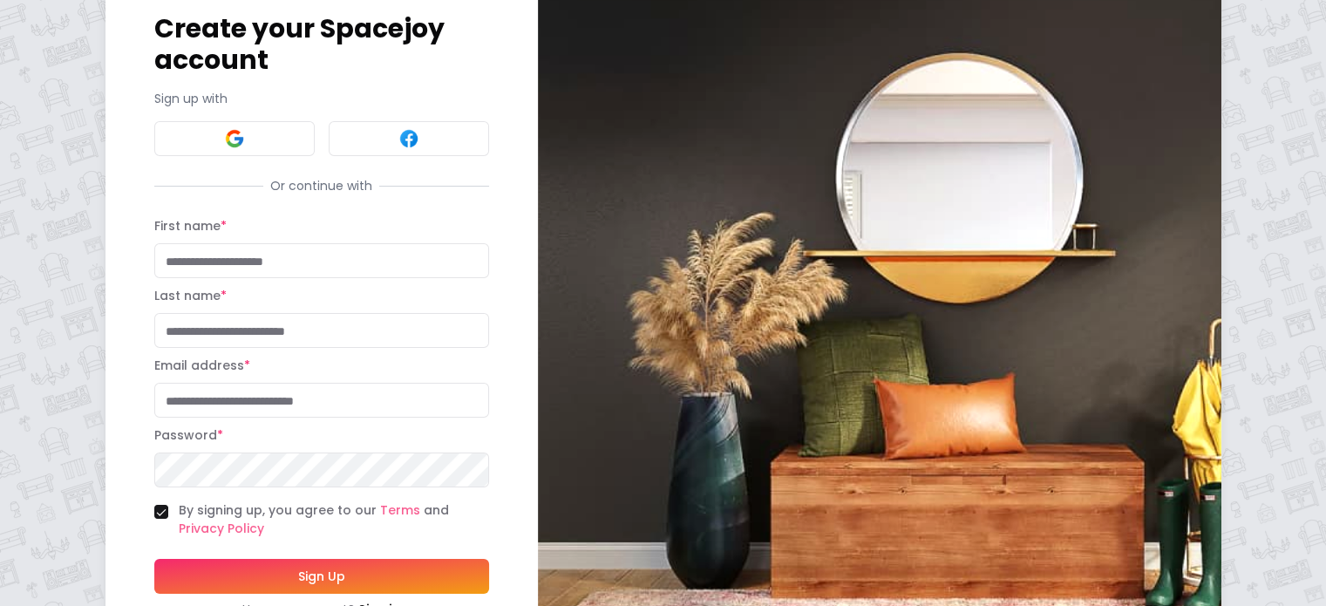
click at [187, 262] on input "First name *" at bounding box center [321, 260] width 335 height 35
type input "*****"
type input "**********"
click at [230, 579] on button "Sign Up" at bounding box center [321, 576] width 335 height 35
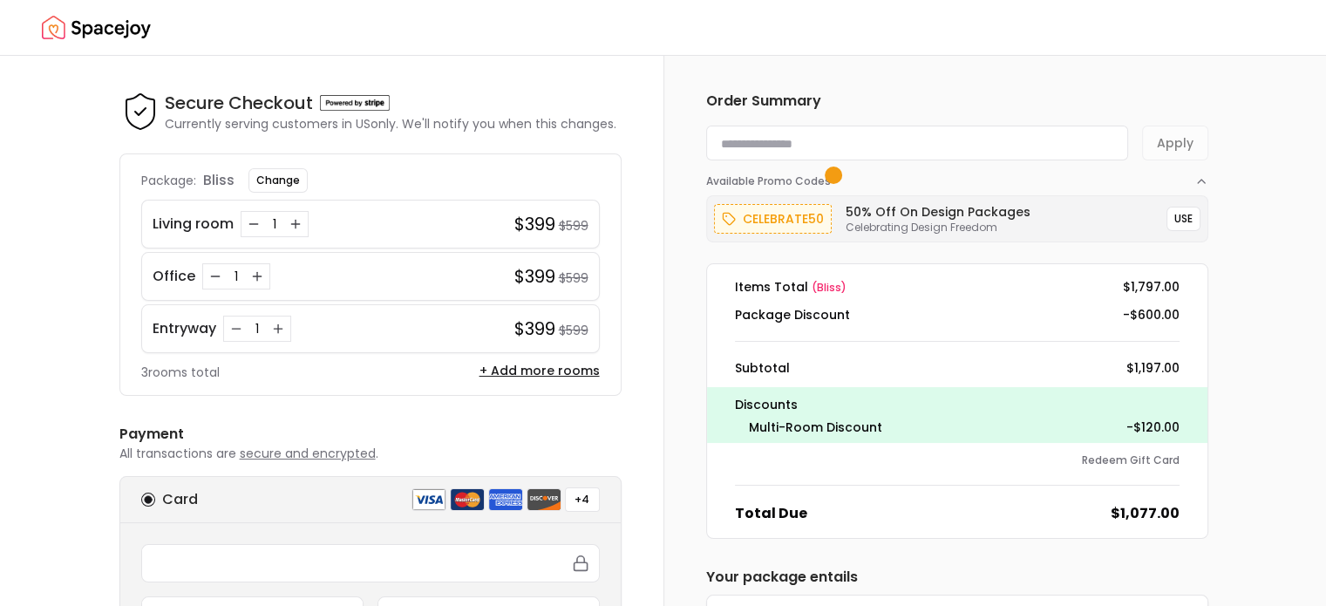
click at [111, 24] on img "Spacejoy" at bounding box center [96, 27] width 109 height 35
